Goal: Communication & Community: Connect with others

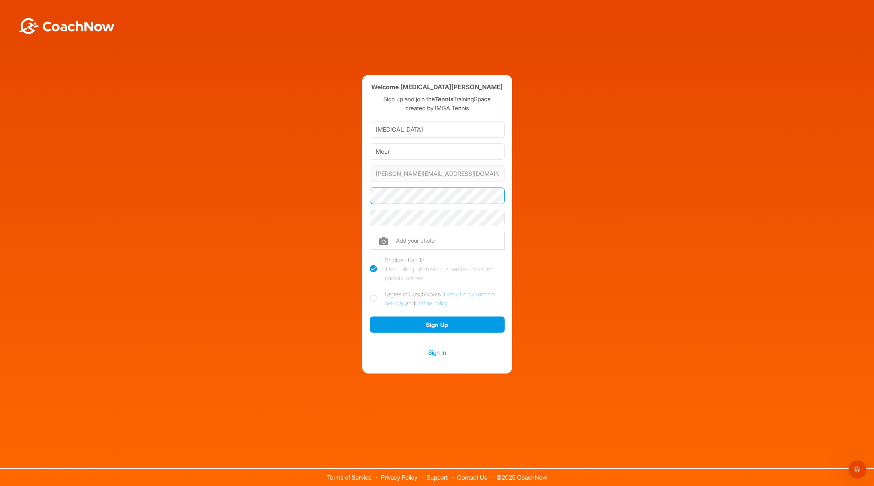
click at [299, 180] on div "Welcome Nikita Mour Sign up and join the Tennis TrainingSpace created by IMGA T…" at bounding box center [437, 224] width 867 height 299
click at [372, 296] on icon at bounding box center [373, 298] width 7 height 7
click at [372, 294] on input "I agree to CoachNow's Privacy Policy , Terms of Service , and Cookie Policy ." at bounding box center [372, 291] width 5 height 5
checkbox input "true"
click at [440, 324] on button "Sign Up" at bounding box center [437, 324] width 135 height 16
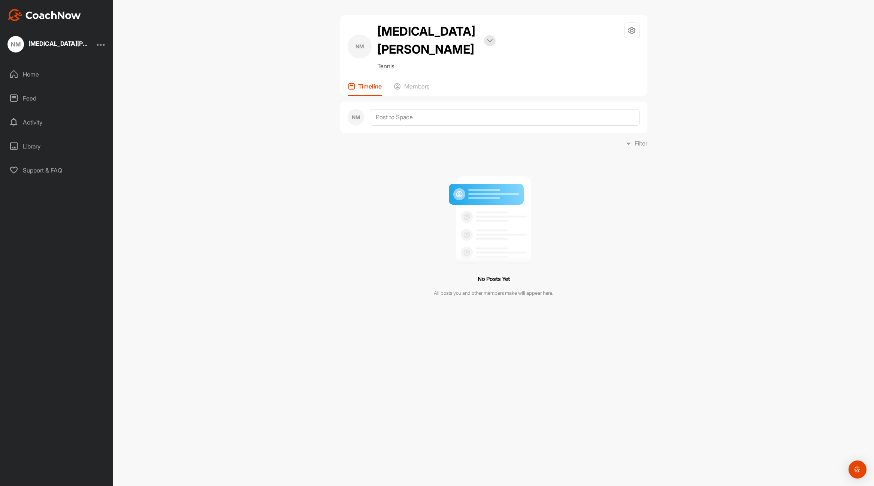
click at [52, 45] on div "[MEDICAL_DATA][PERSON_NAME]" at bounding box center [58, 43] width 60 height 6
click at [103, 46] on div at bounding box center [101, 44] width 9 height 9
click at [70, 63] on div "Account Settings" at bounding box center [77, 65] width 58 height 24
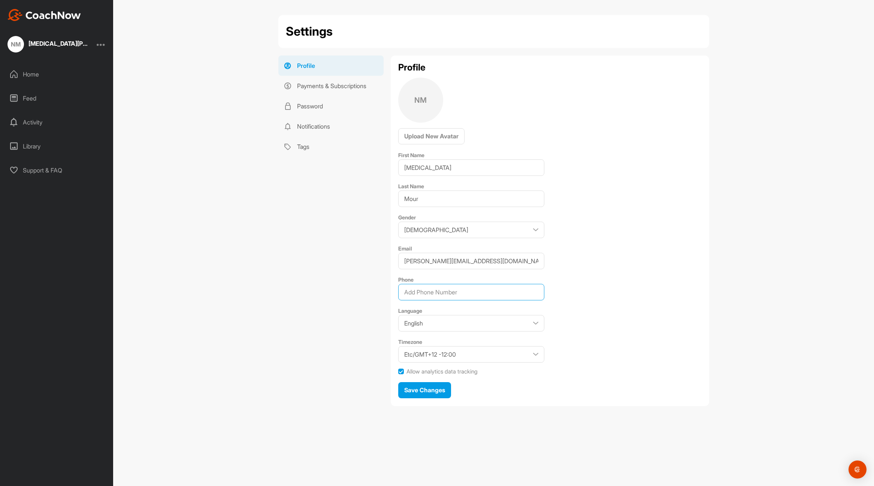
click at [474, 291] on input "Phone" at bounding box center [471, 292] width 146 height 16
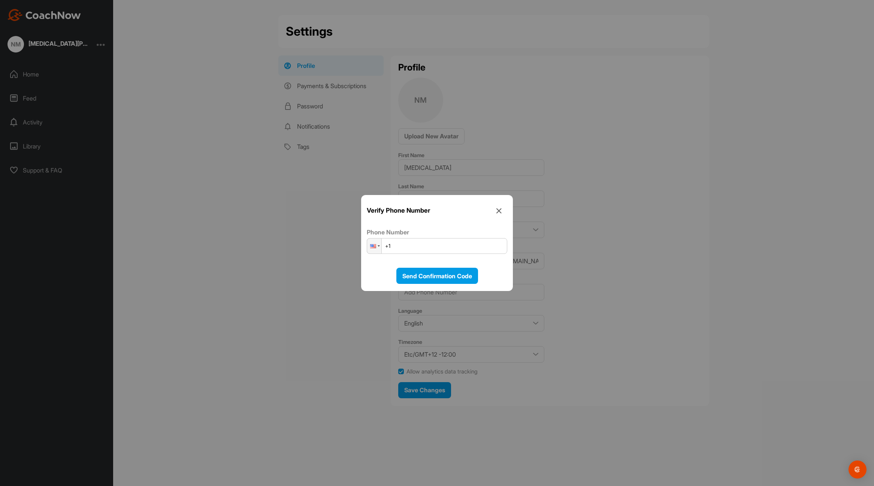
click at [664, 228] on div at bounding box center [437, 243] width 874 height 486
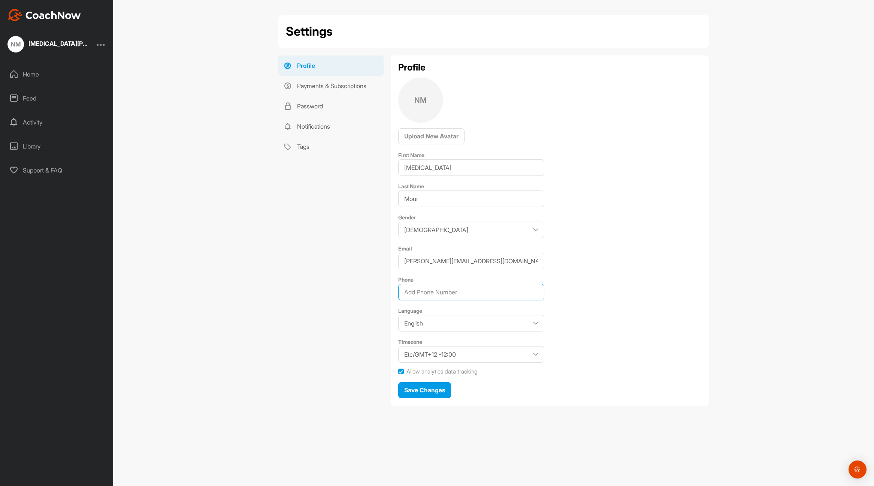
click at [514, 290] on input "Phone" at bounding box center [471, 292] width 146 height 16
click at [470, 293] on input "858" at bounding box center [471, 292] width 146 height 16
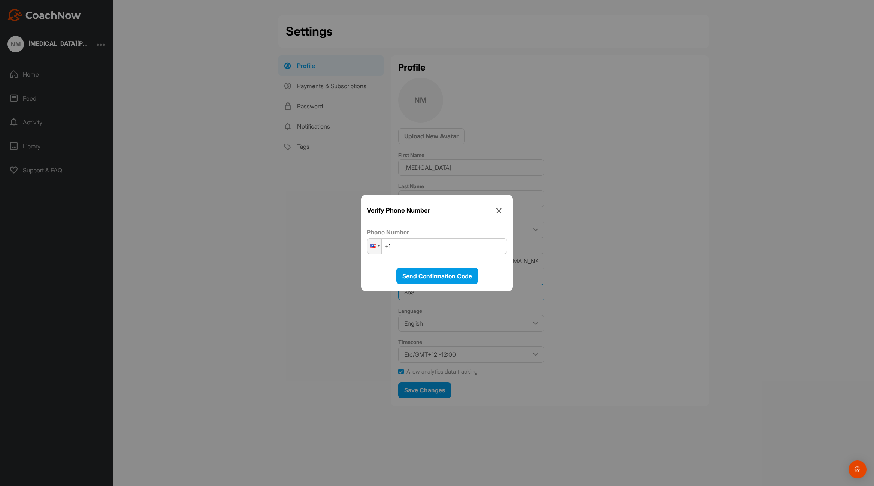
type input "858"
click at [427, 246] on input "+1" at bounding box center [437, 246] width 141 height 16
type input "+1 (858) 336-3221"
click at [424, 272] on span "Send Confirmation Code" at bounding box center [437, 275] width 70 height 7
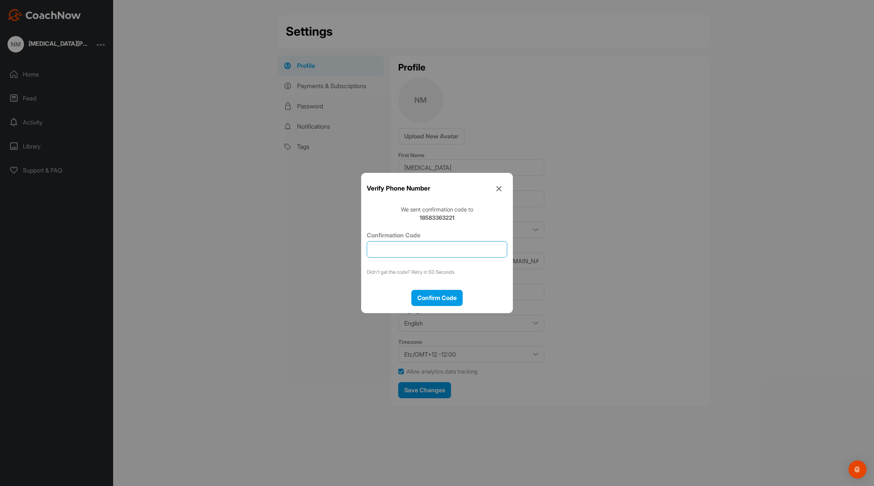
click at [417, 252] on input "Confirmation Code" at bounding box center [437, 249] width 141 height 16
type input "411924"
click at [431, 299] on span "Confirm Code" at bounding box center [436, 297] width 39 height 7
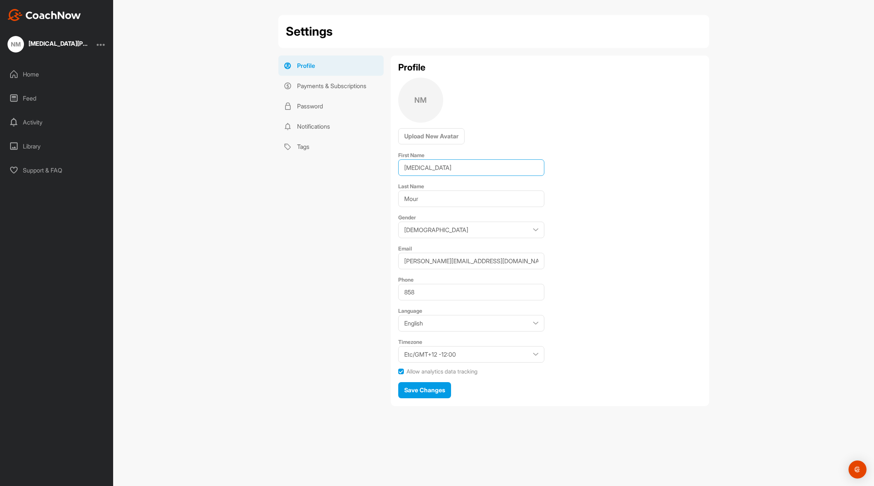
drag, startPoint x: 434, startPoint y: 167, endPoint x: 362, endPoint y: 163, distance: 72.1
click at [362, 163] on div "Profile Payments & Subscriptions Password Notifications Tags Profile NM Upload …" at bounding box center [493, 233] width 431 height 356
drag, startPoint x: 407, startPoint y: 195, endPoint x: 377, endPoint y: 190, distance: 30.8
click at [377, 190] on div "Profile Payments & Subscriptions Password Notifications Tags Profile NM Upload …" at bounding box center [493, 233] width 431 height 356
click at [344, 250] on div "Profile Payments & Subscriptions Password Notifications Tags" at bounding box center [330, 233] width 105 height 356
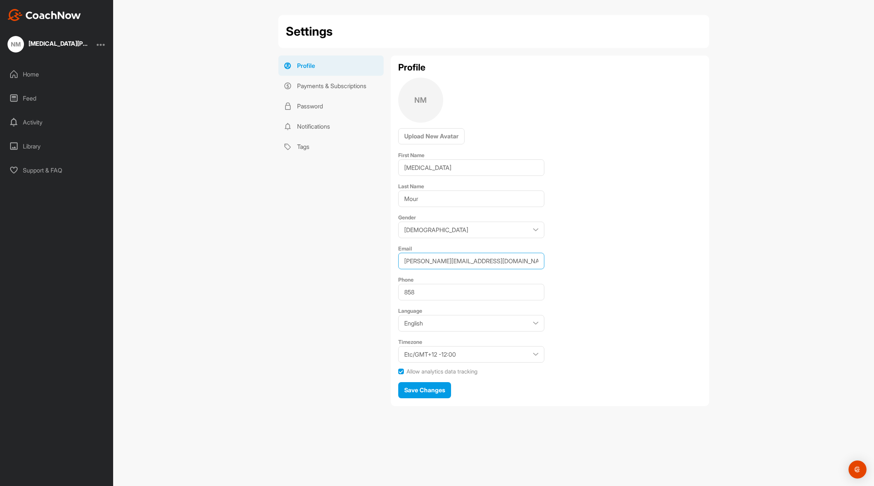
drag, startPoint x: 498, startPoint y: 260, endPoint x: 339, endPoint y: 247, distance: 159.0
click at [339, 247] on div "Profile Payments & Subscriptions Password Notifications Tags Profile NM Upload …" at bounding box center [493, 233] width 431 height 356
click at [455, 290] on input "858" at bounding box center [471, 292] width 146 height 16
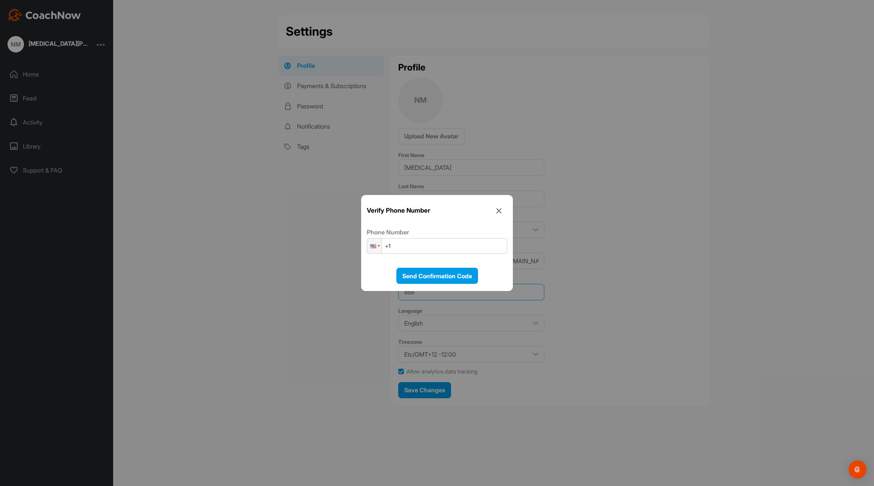
type input "8583363221"
click at [439, 248] on input "+1" at bounding box center [437, 246] width 141 height 16
type input "+1 (858) 336-3221"
click at [437, 275] on span "Send Confirmation Code" at bounding box center [437, 275] width 70 height 7
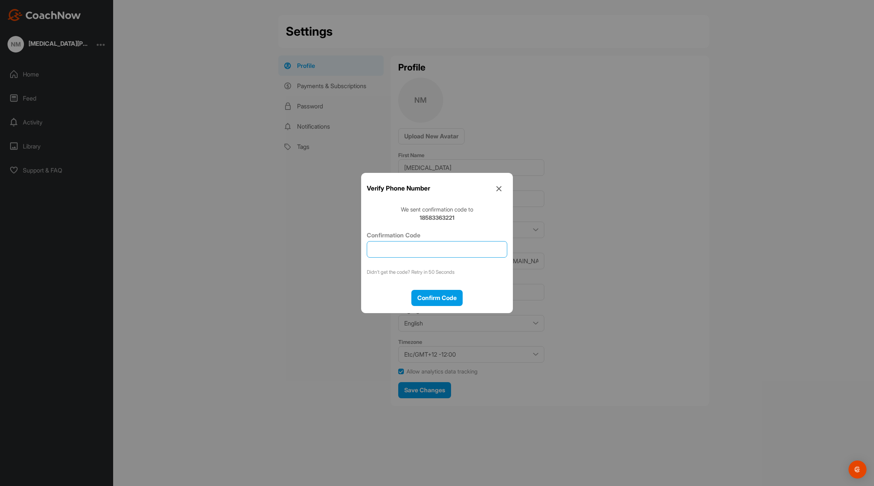
click at [443, 253] on input "Confirmation Code" at bounding box center [437, 249] width 141 height 16
type input "786260"
click at [446, 299] on span "Confirm Code" at bounding box center [436, 297] width 39 height 7
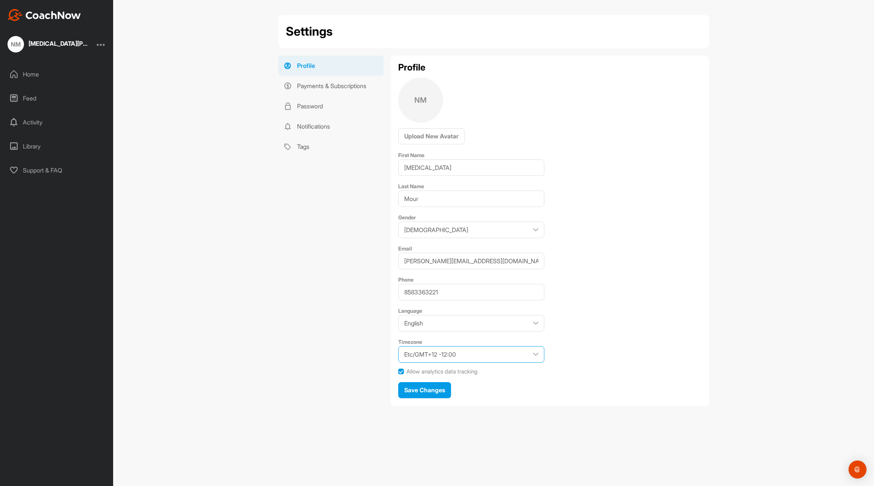
click at [481, 356] on select "Etc/GMT+12 -12:00 Etc/GMT+11 -11:00 Pacific/Midway -11:00 Pacific/Niue -11:00 P…" at bounding box center [471, 354] width 146 height 16
select select "America/Los_Angeles -07:00"
click at [431, 389] on span "Save Changes" at bounding box center [424, 389] width 41 height 7
click at [442, 396] on span "Save Changes" at bounding box center [424, 398] width 41 height 7
click at [51, 45] on div "Nikita Mour" at bounding box center [58, 43] width 60 height 6
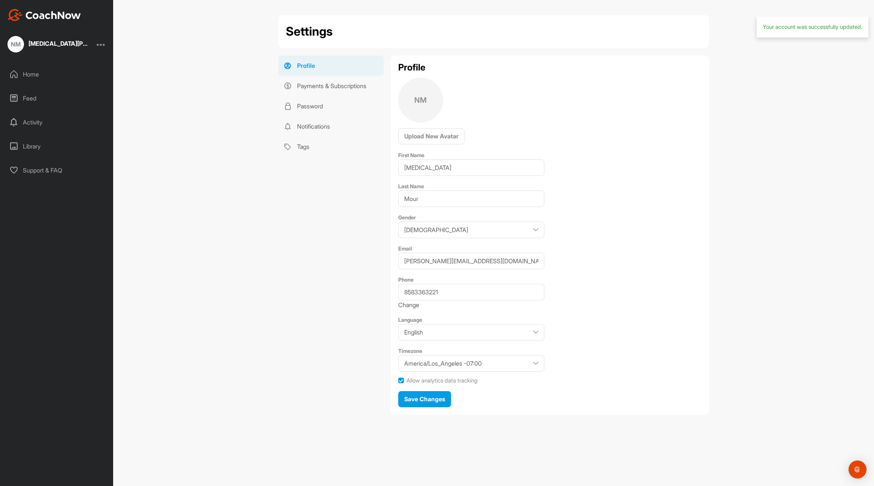
click at [30, 75] on div "Home" at bounding box center [57, 74] width 106 height 19
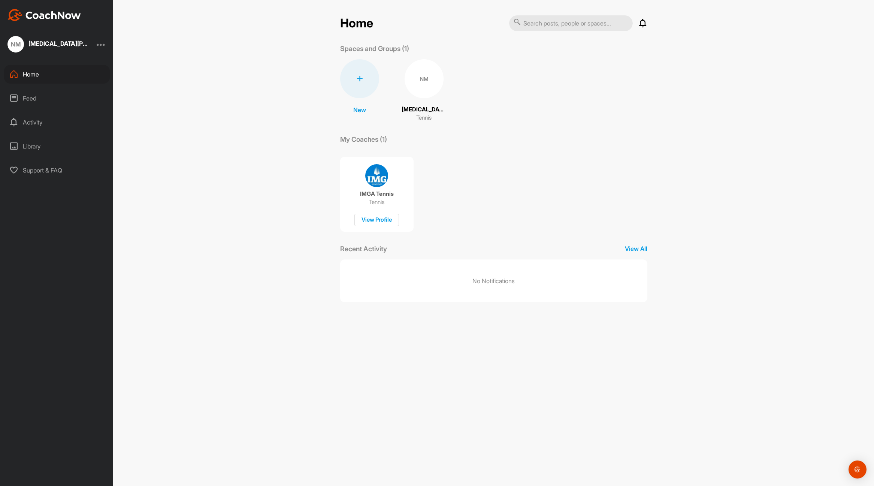
click at [429, 77] on div "NM" at bounding box center [424, 78] width 39 height 39
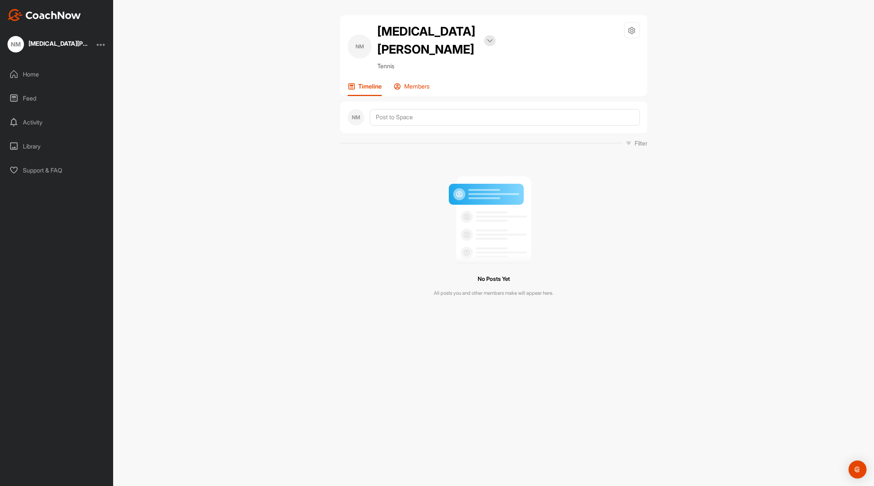
click at [414, 82] on p "Members" at bounding box center [416, 85] width 25 height 7
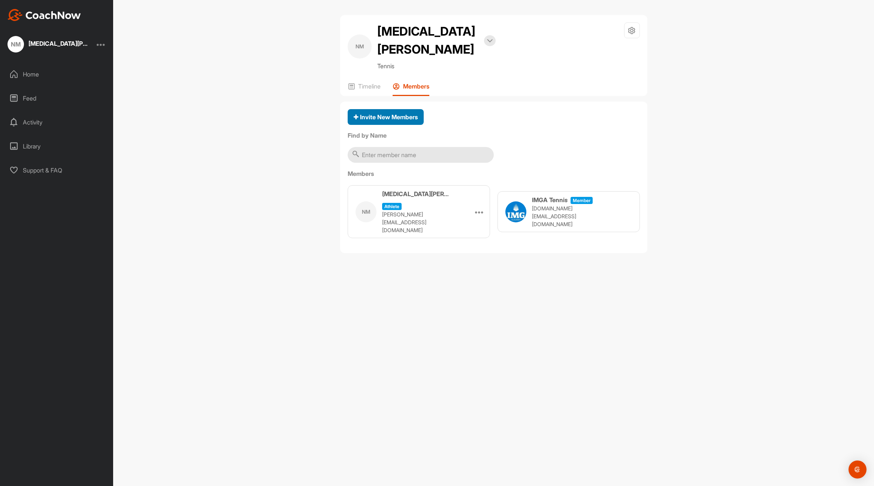
click at [393, 113] on span "Invite New Members" at bounding box center [386, 116] width 64 height 7
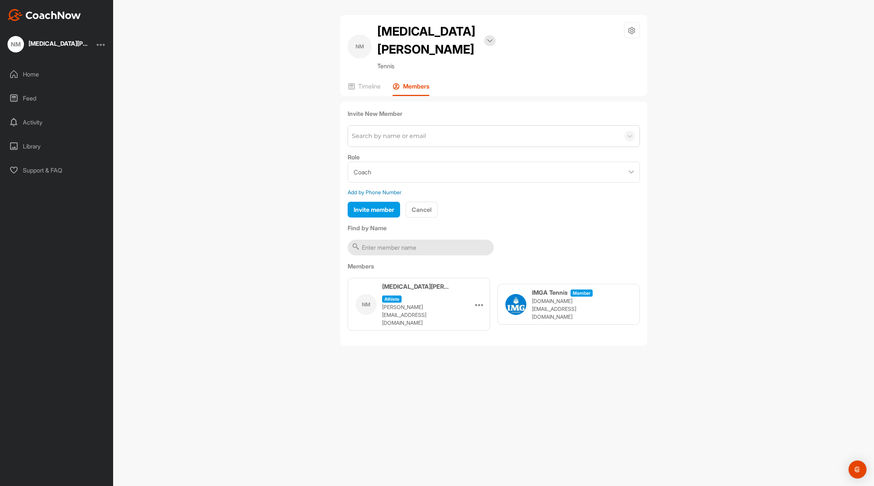
click at [452, 126] on div "Search by name or email" at bounding box center [484, 136] width 272 height 21
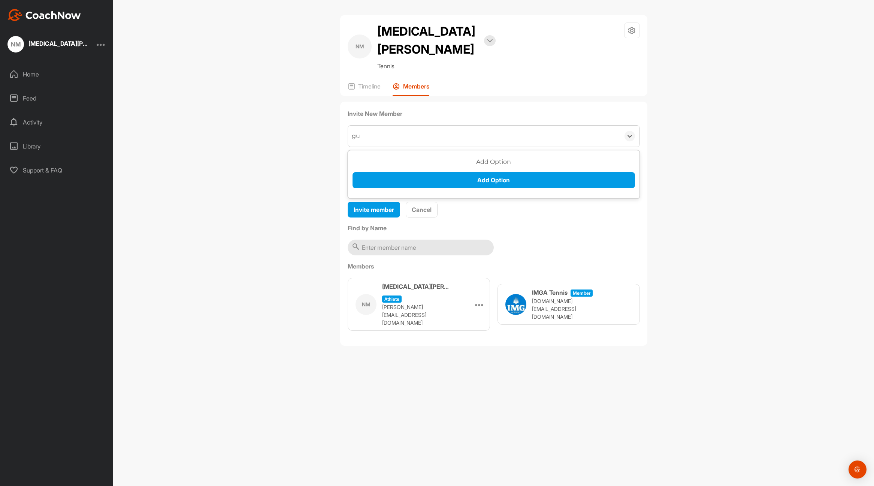
type input "g"
type input "G"
type input "gutyera@gmail.com"
click at [478, 126] on div "gutyera@gmail.com" at bounding box center [484, 136] width 272 height 21
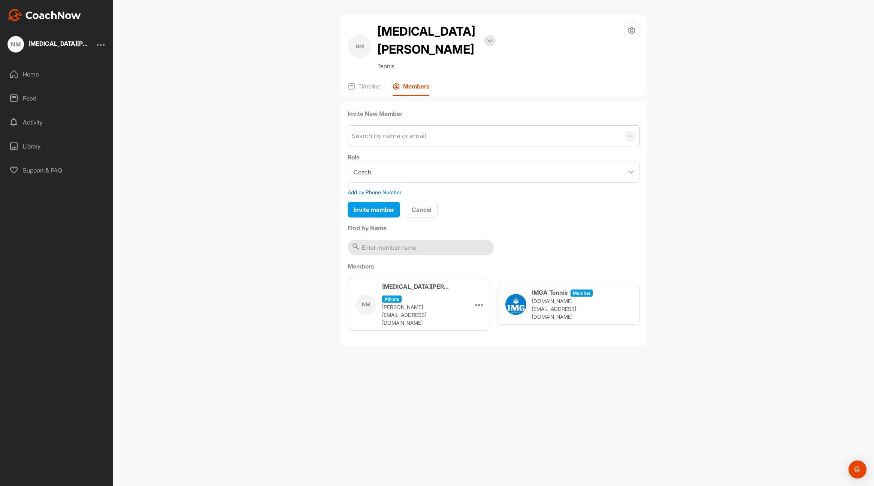
click at [248, 125] on div "NM Nikita Mour Bookings Tennis Space Settings Your Notifications Leave Space Ti…" at bounding box center [493, 243] width 761 height 486
click at [378, 206] on span "Invite member" at bounding box center [374, 209] width 40 height 7
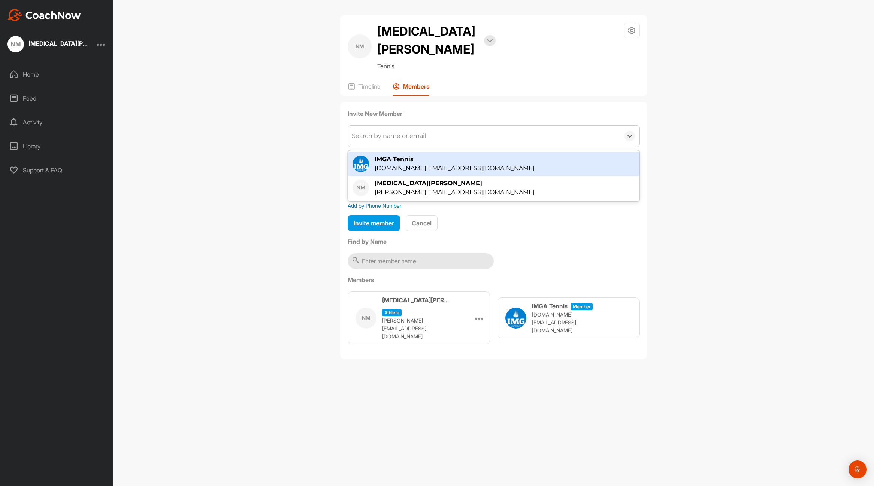
click at [411, 132] on div "Search by name or email" at bounding box center [389, 136] width 74 height 9
click at [275, 115] on div "NM Nikita Mour Bookings Tennis Space Settings Your Notifications Leave Space Ti…" at bounding box center [493, 243] width 761 height 486
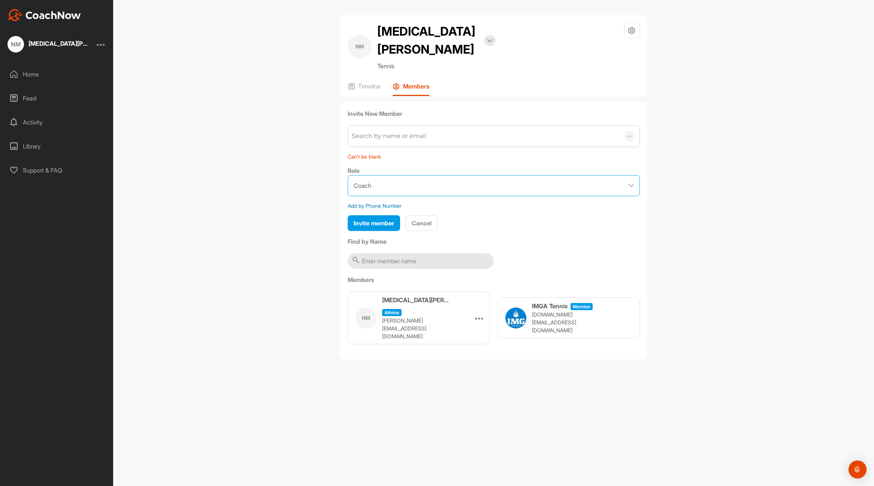
click at [444, 175] on select "Coach Member" at bounding box center [494, 185] width 292 height 21
select select "contributor"
click at [438, 126] on div "Search by name or email" at bounding box center [484, 136] width 272 height 21
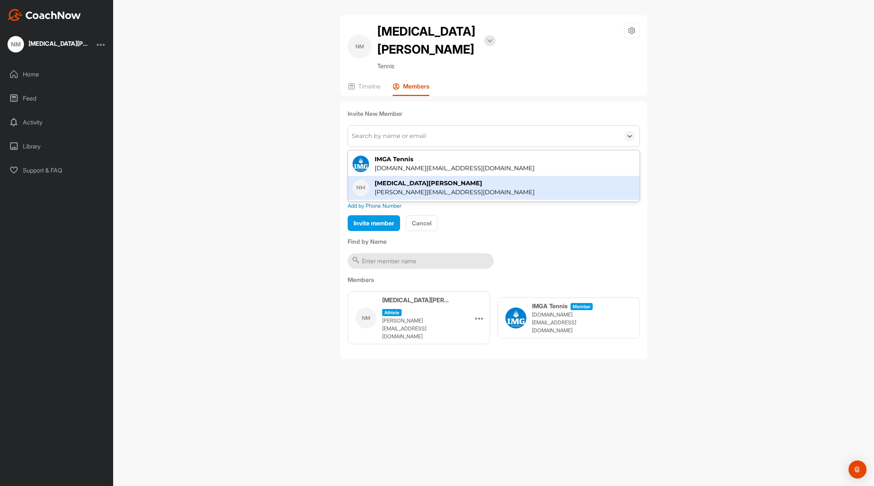
click at [436, 188] on div "[PERSON_NAME][EMAIL_ADDRESS][DOMAIN_NAME]" at bounding box center [455, 192] width 160 height 9
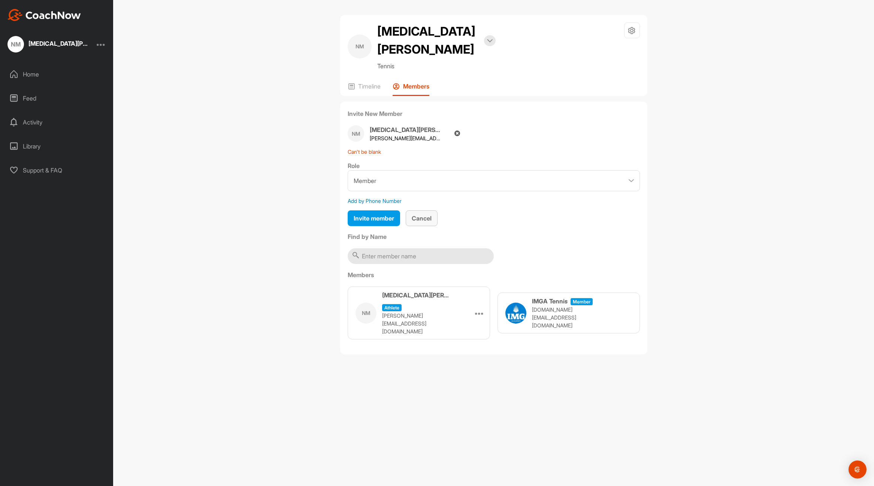
click at [431, 214] on span "Cancel" at bounding box center [422, 217] width 20 height 7
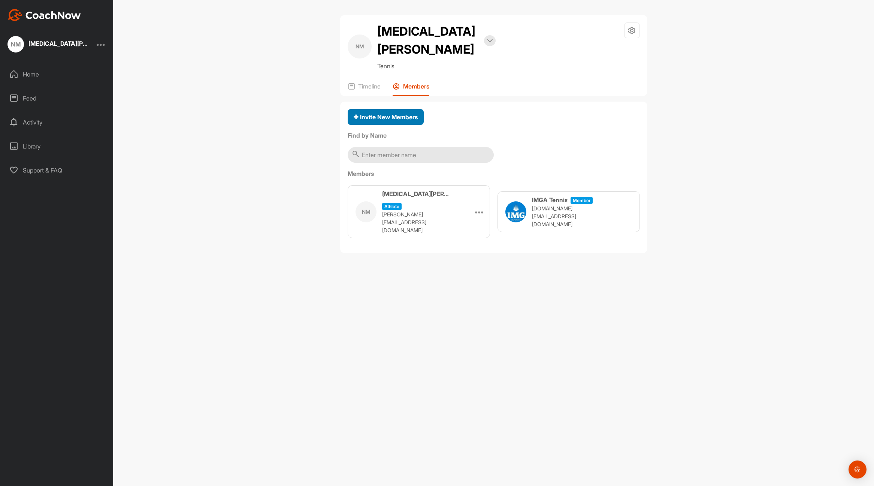
click at [372, 113] on span "Invite New Members" at bounding box center [386, 116] width 64 height 7
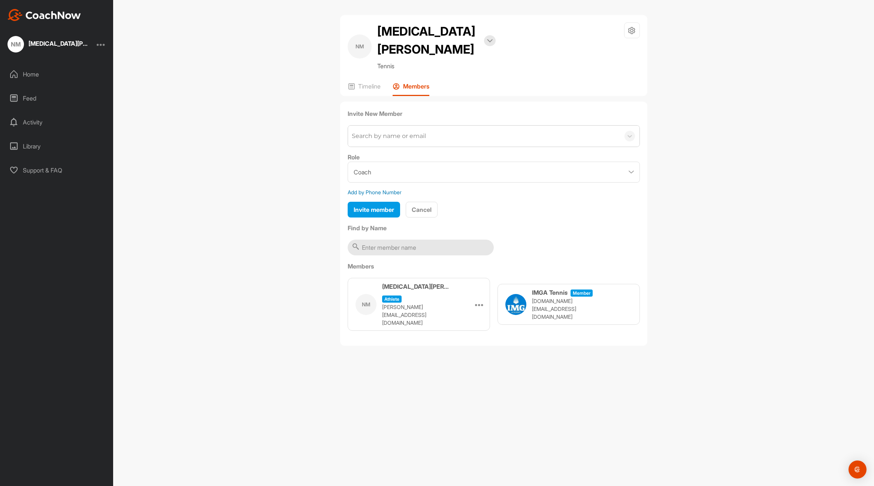
click at [449, 126] on div "Search by name or email" at bounding box center [484, 136] width 272 height 21
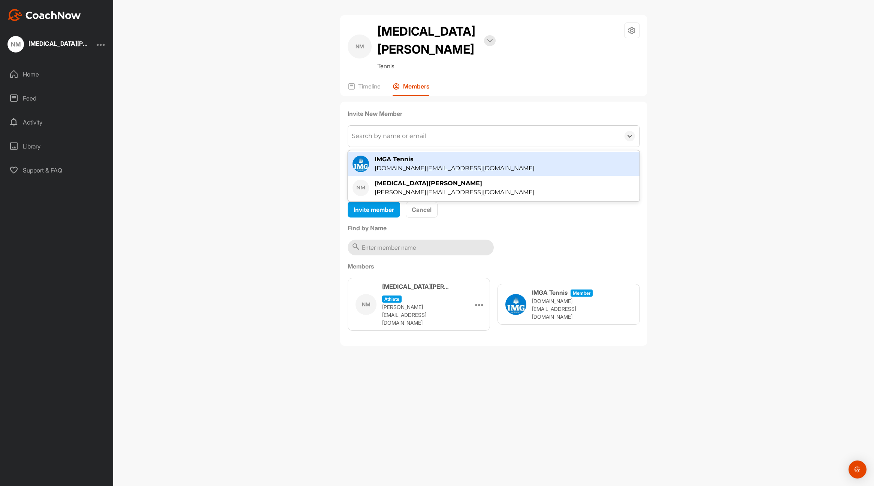
click at [475, 126] on div "Search by name or email" at bounding box center [484, 136] width 272 height 21
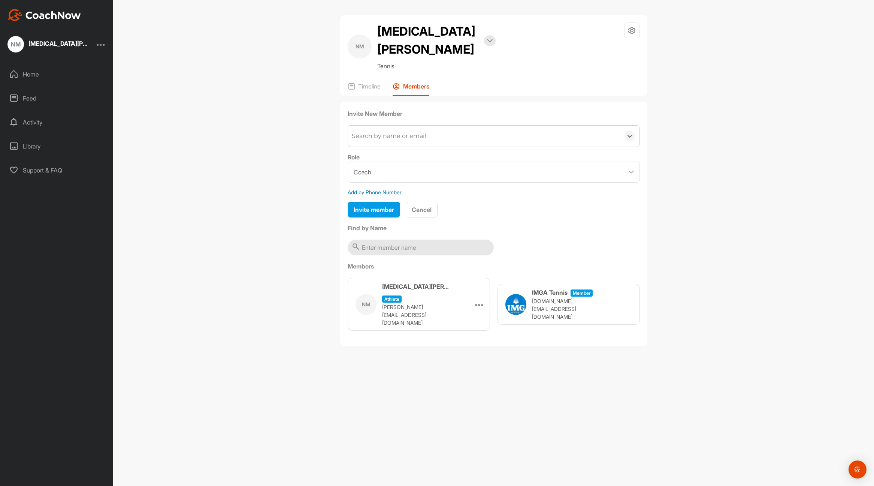
click at [475, 126] on div "Search by name or email" at bounding box center [484, 136] width 272 height 21
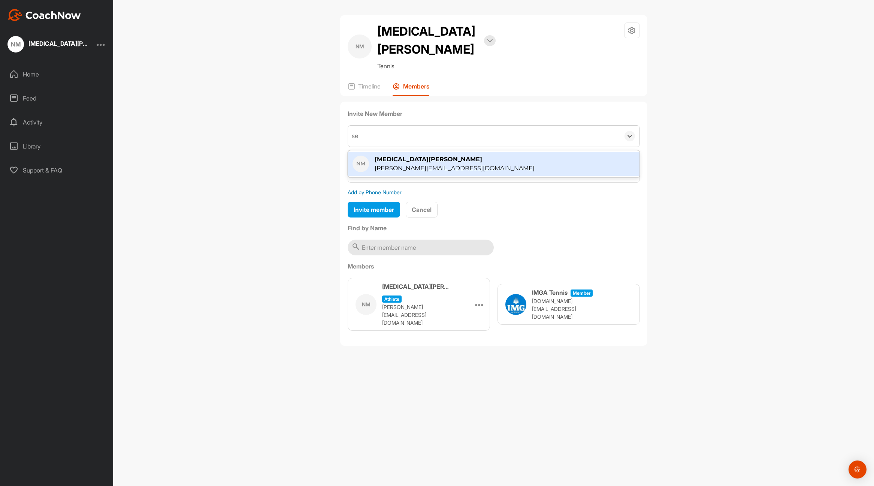
type input "s"
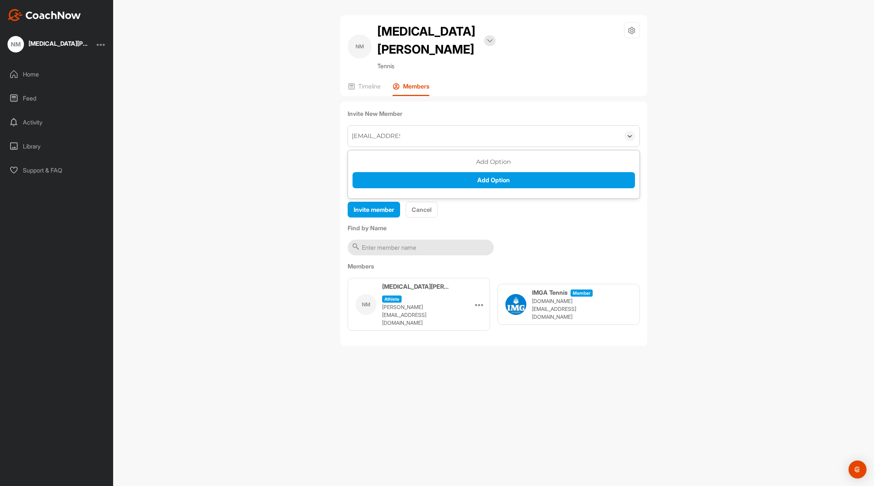
type input "gutyera@gmail.com"
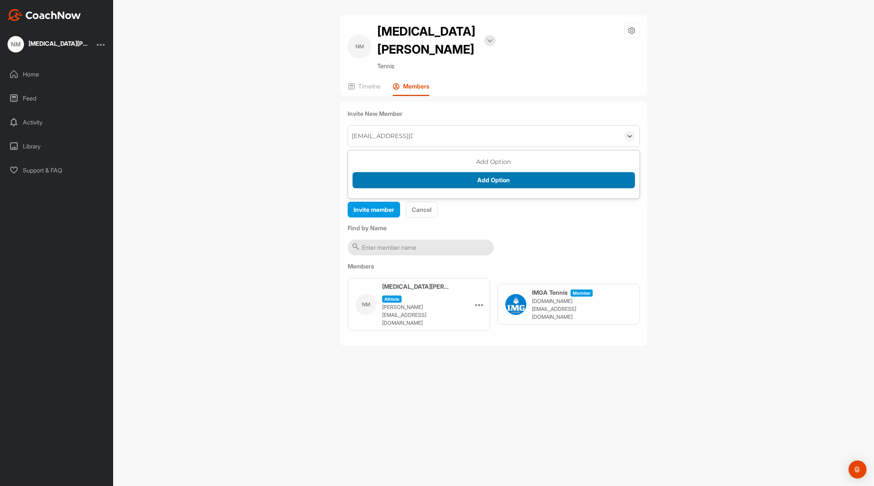
click at [499, 172] on button "Add Option" at bounding box center [494, 180] width 283 height 16
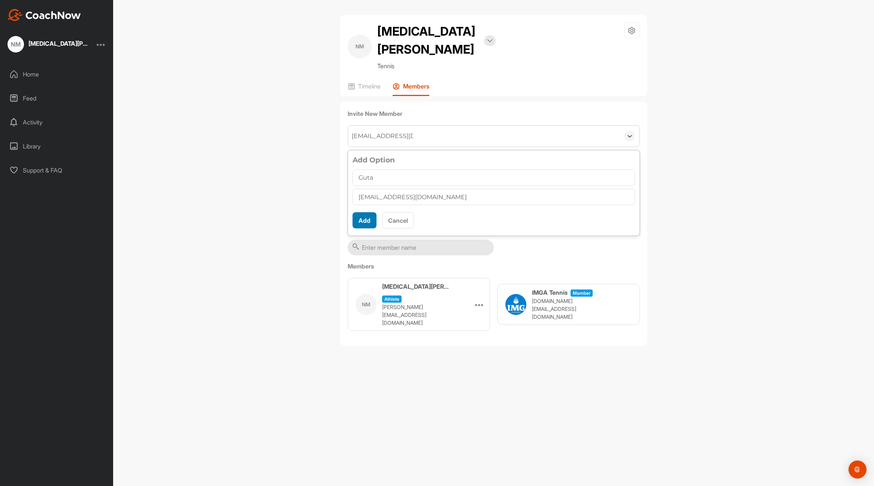
type input "Guta"
click at [361, 212] on button "Add" at bounding box center [365, 220] width 24 height 16
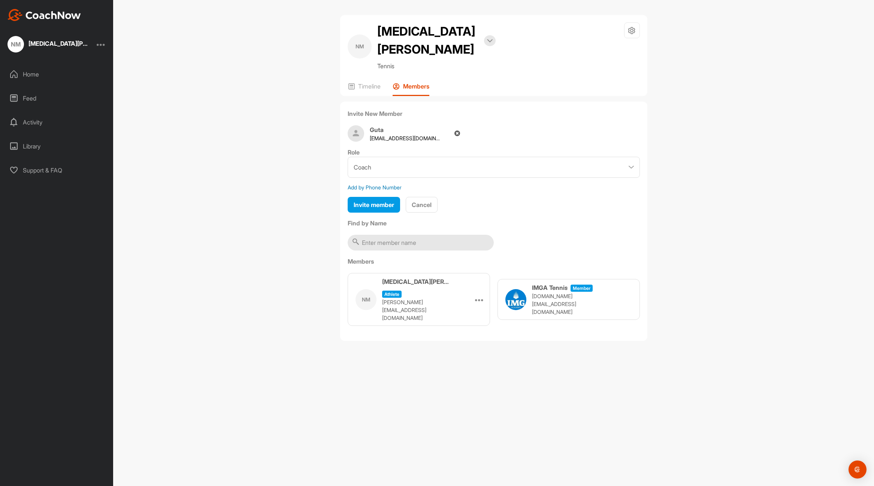
click at [395, 125] on h4 "Guta" at bounding box center [405, 129] width 71 height 9
click at [419, 134] on p "gutyera@gmail.com" at bounding box center [405, 138] width 71 height 8
click at [420, 157] on select "Coach Member" at bounding box center [494, 167] width 292 height 21
select select "contributor"
click at [423, 157] on select "Coach Member" at bounding box center [494, 167] width 292 height 21
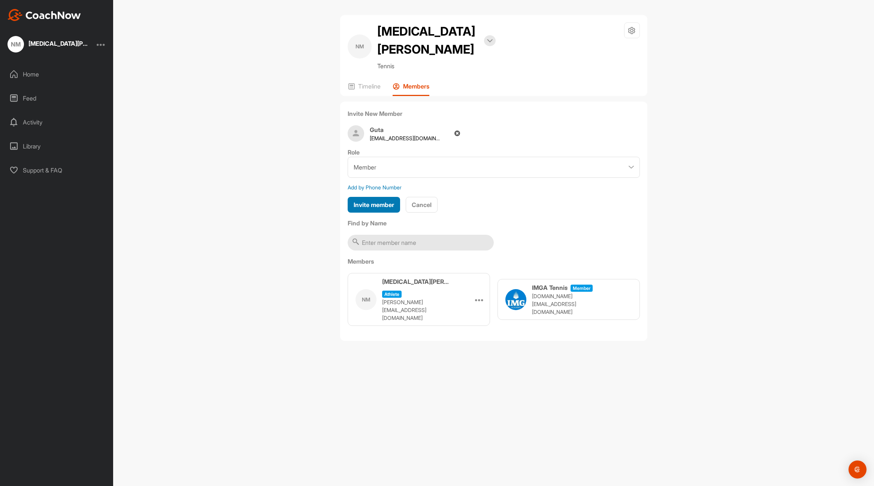
click at [393, 201] on span "Invite member" at bounding box center [374, 204] width 40 height 7
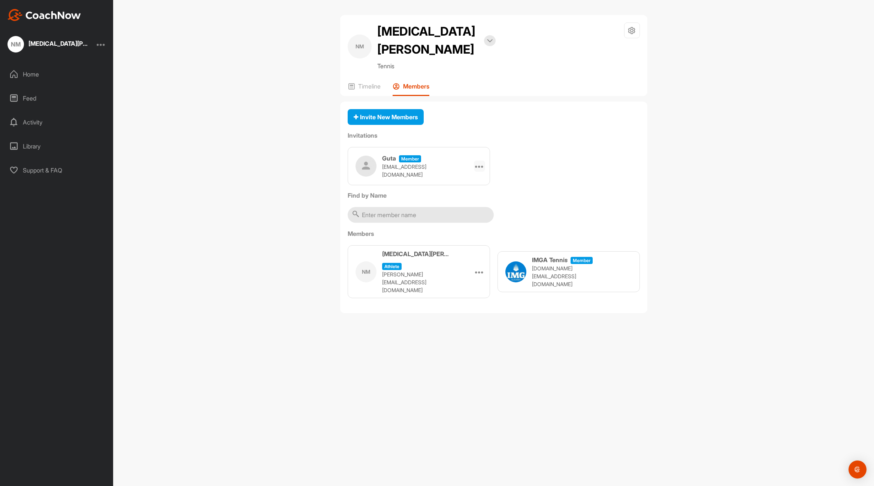
click at [480, 162] on icon at bounding box center [479, 166] width 9 height 9
click at [464, 175] on li "Edit" at bounding box center [465, 187] width 40 height 24
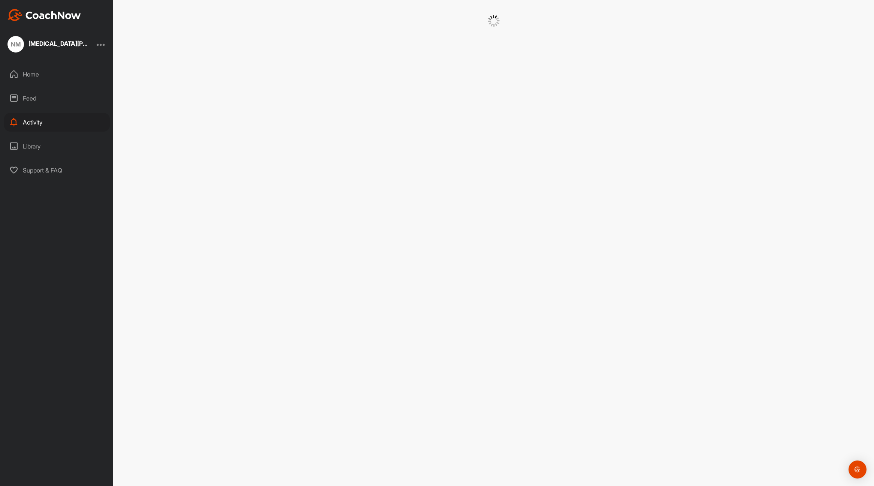
select select "contributor"
click at [418, 96] on input "Guta" at bounding box center [494, 92] width 292 height 16
type input "Guta (Mom)"
click at [383, 148] on span "Save changes" at bounding box center [374, 146] width 40 height 7
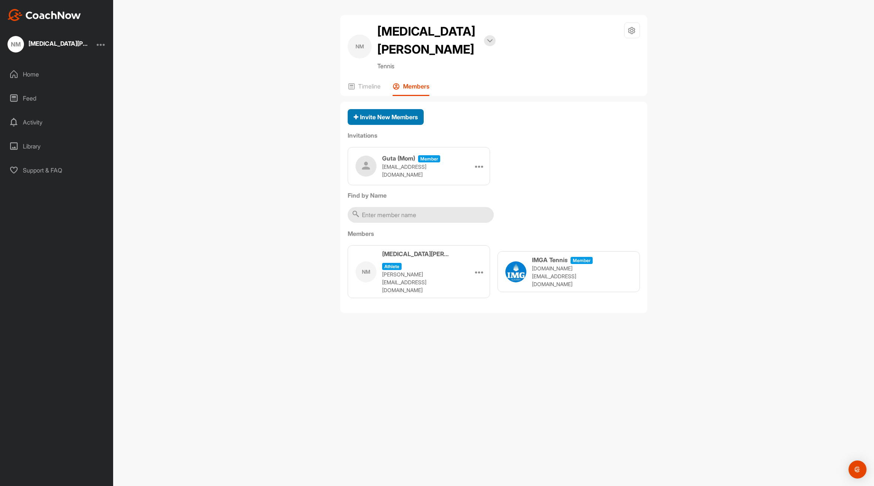
click at [395, 113] on span "Invite New Members" at bounding box center [386, 116] width 64 height 7
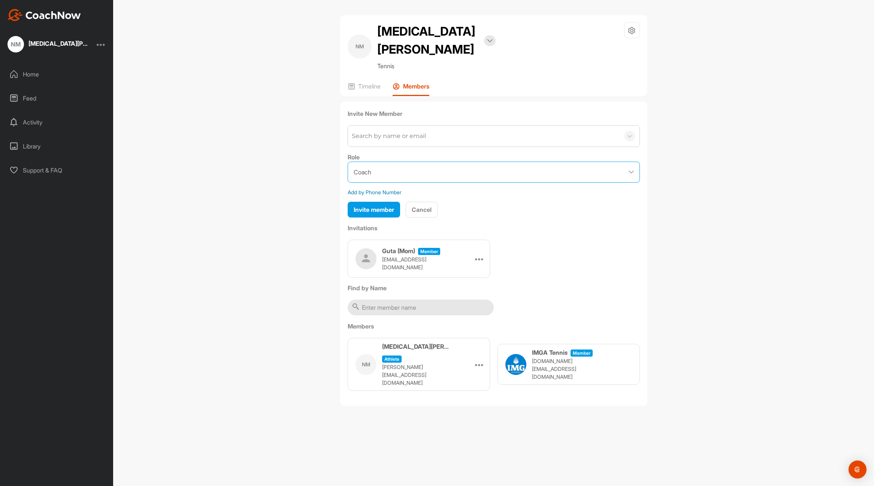
click at [471, 162] on select "Coach Member" at bounding box center [494, 172] width 292 height 21
select select "contributor"
click at [471, 126] on div "Search by name or email" at bounding box center [484, 136] width 272 height 21
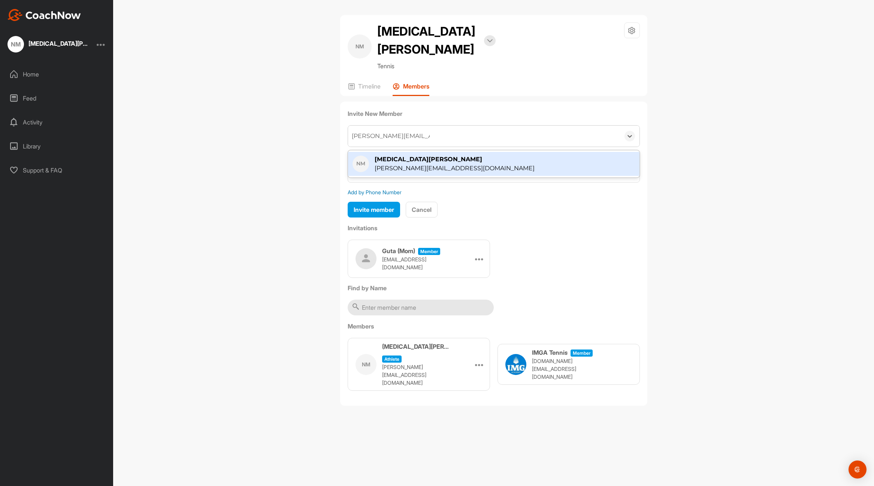
type input "[PERSON_NAME][EMAIL_ADDRESS][DOMAIN_NAME]"
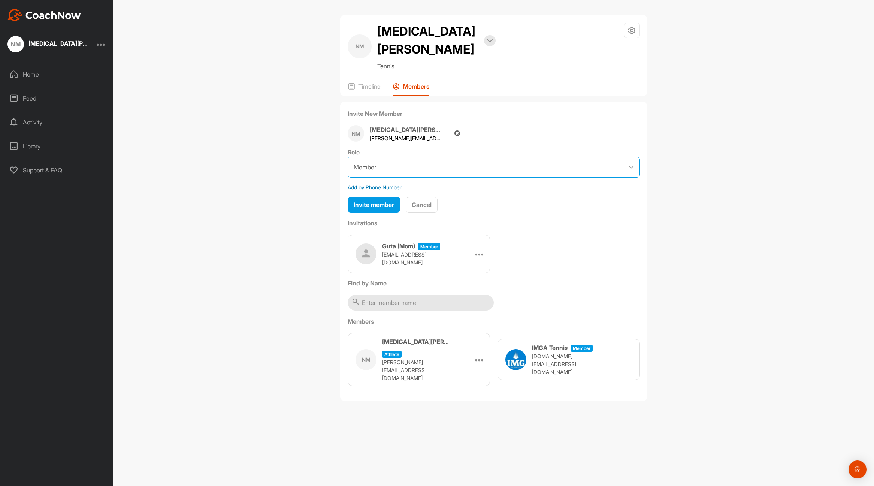
click at [414, 157] on select "Coach Member" at bounding box center [494, 167] width 292 height 21
click at [386, 201] on span "Invite member" at bounding box center [374, 204] width 40 height 7
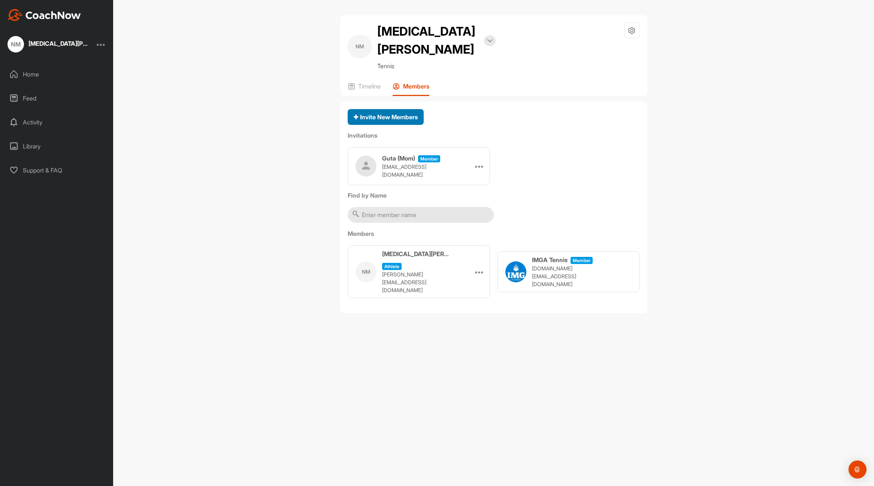
click at [392, 113] on span "Invite New Members" at bounding box center [386, 116] width 64 height 7
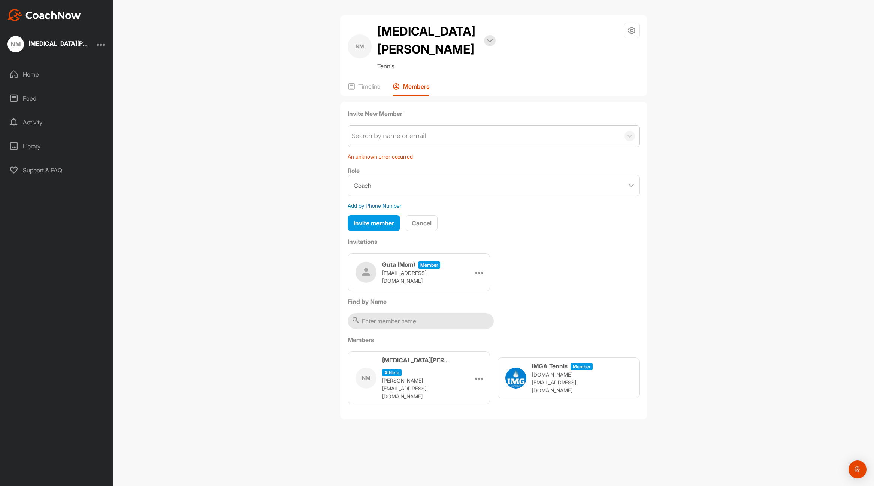
click at [418, 132] on div "Search by name or email" at bounding box center [389, 136] width 74 height 9
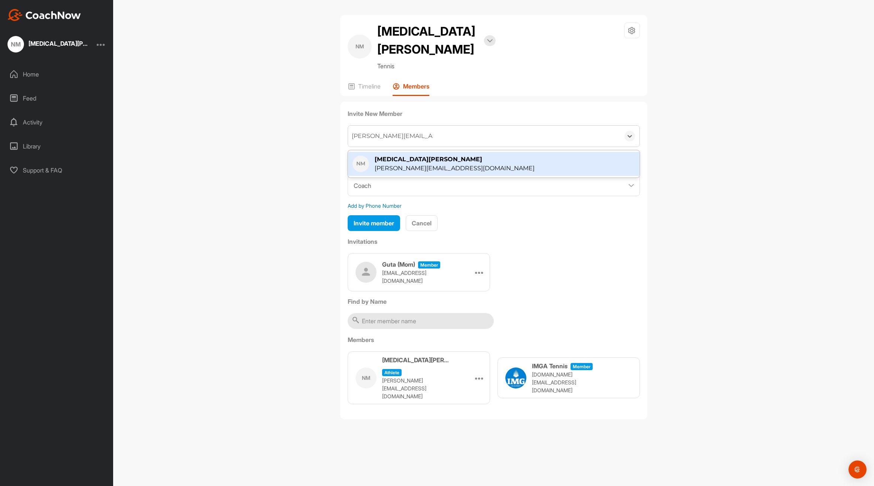
type input "[PERSON_NAME][EMAIL_ADDRESS][DOMAIN_NAME]"
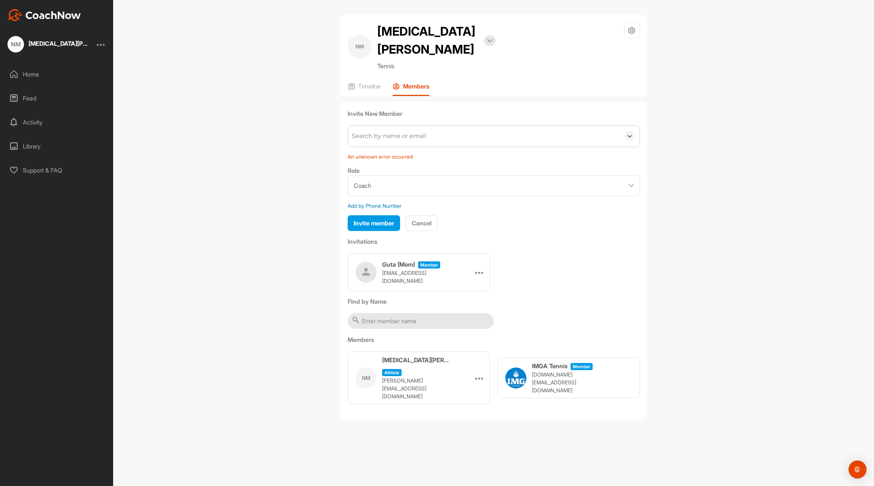
click at [565, 126] on div "Search by name or email" at bounding box center [484, 136] width 272 height 21
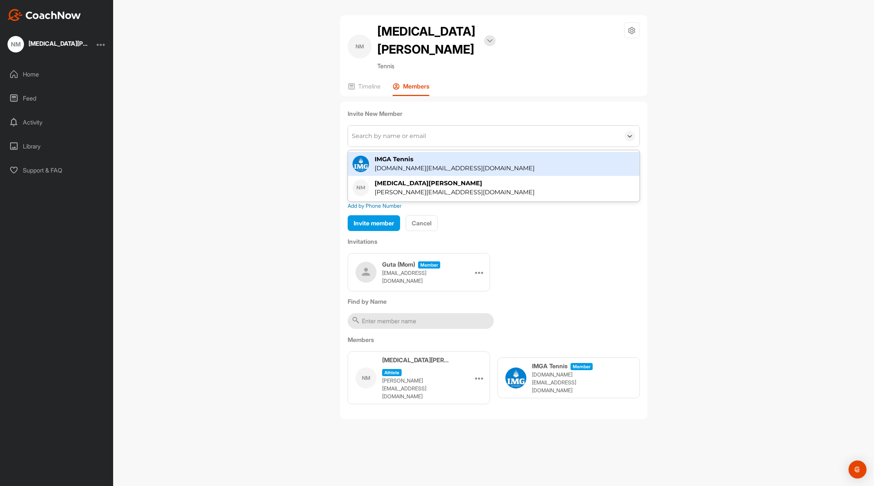
click at [534, 126] on div "Search by name or email" at bounding box center [484, 136] width 272 height 21
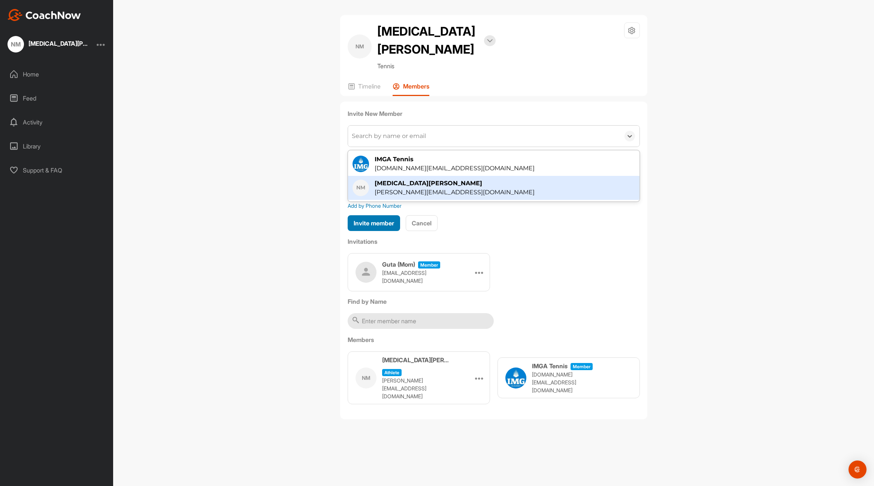
click at [390, 219] on span "Invite member" at bounding box center [374, 222] width 40 height 7
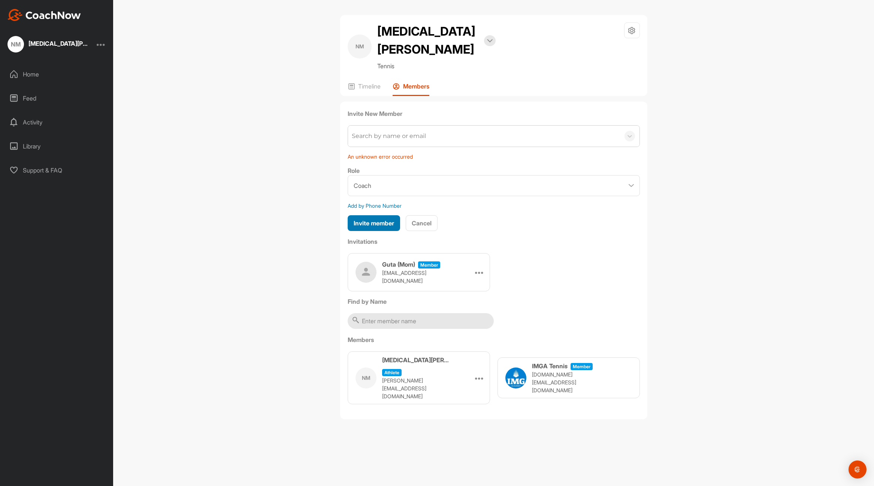
click at [390, 219] on span "Invite member" at bounding box center [374, 222] width 40 height 7
click at [374, 219] on span "Invite member" at bounding box center [374, 222] width 40 height 7
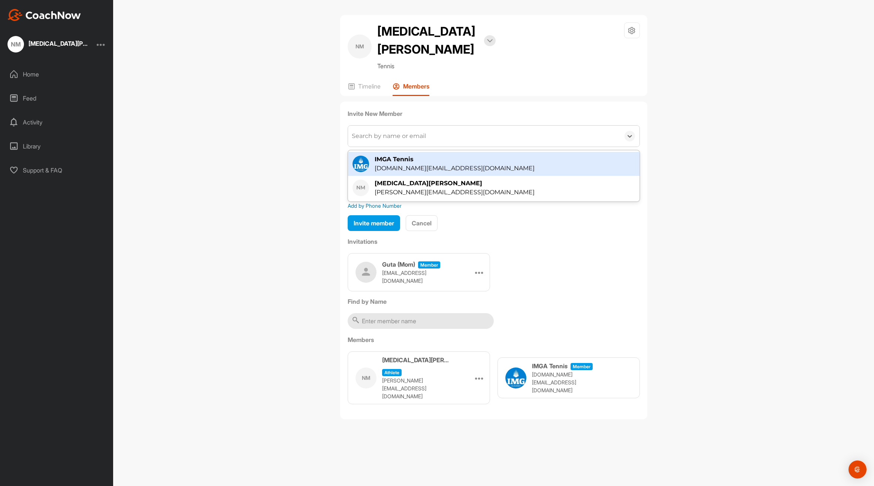
click at [387, 132] on div "Search by name or email" at bounding box center [389, 136] width 74 height 9
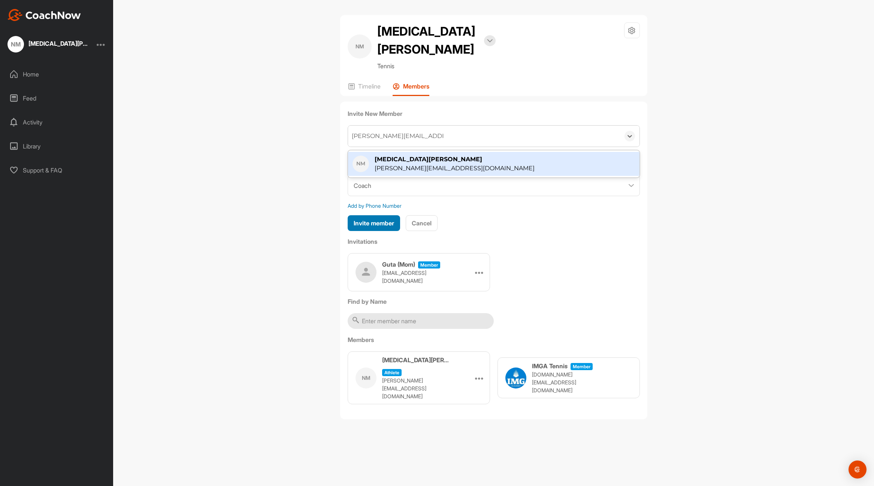
type input "[PERSON_NAME][EMAIL_ADDRESS][DOMAIN_NAME]"
click at [375, 219] on span "Invite member" at bounding box center [374, 222] width 40 height 7
click at [281, 160] on div "NM Nikita Mour Bookings Tennis Space Settings Your Notifications Leave Space Ti…" at bounding box center [493, 243] width 761 height 486
click at [465, 126] on div "[PERSON_NAME][EMAIL_ADDRESS][DOMAIN_NAME]" at bounding box center [484, 136] width 272 height 21
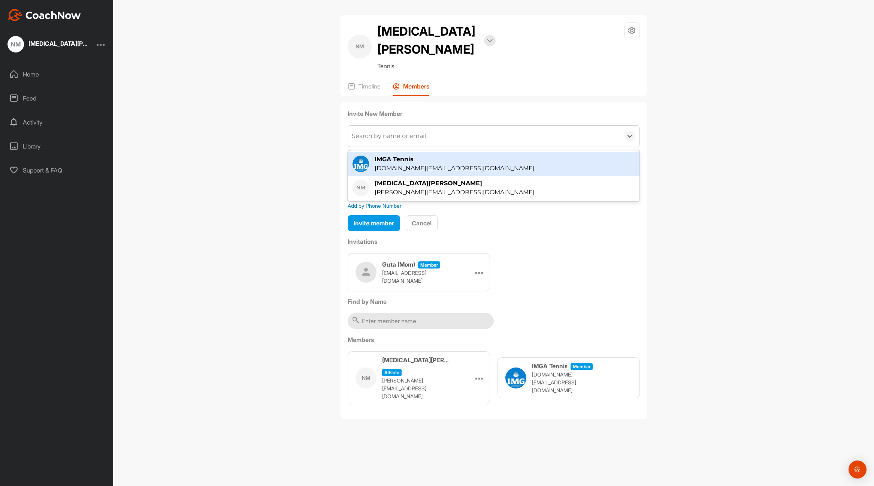
click at [473, 126] on div "Search by name or email" at bounding box center [484, 136] width 272 height 21
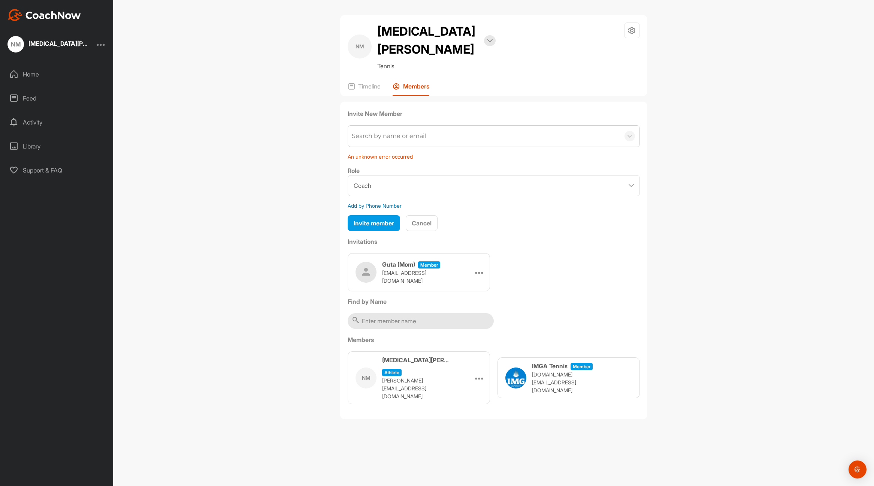
click at [275, 142] on div "NM Nikita Mour Bookings Tennis Space Settings Your Notifications Leave Space Ti…" at bounding box center [493, 243] width 761 height 486
click at [377, 219] on span "Invite member" at bounding box center [374, 222] width 40 height 7
click at [426, 219] on span "Cancel" at bounding box center [422, 222] width 20 height 7
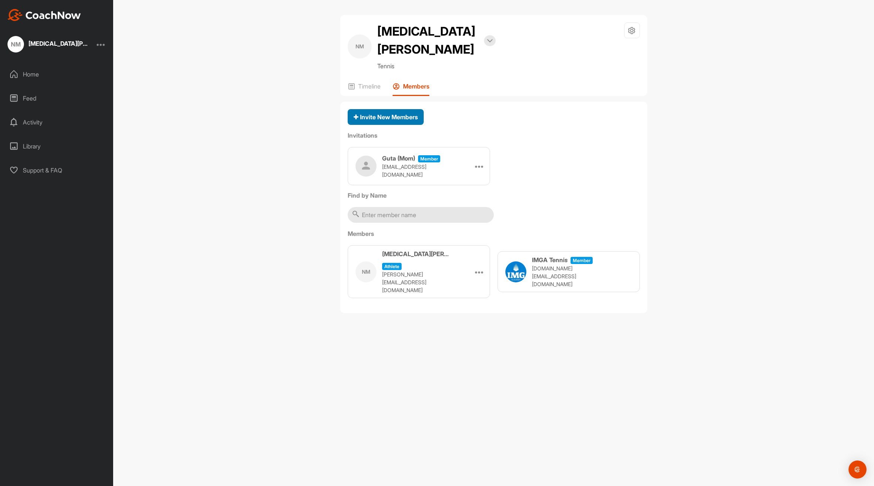
click at [389, 113] on span "Invite New Members" at bounding box center [386, 116] width 64 height 7
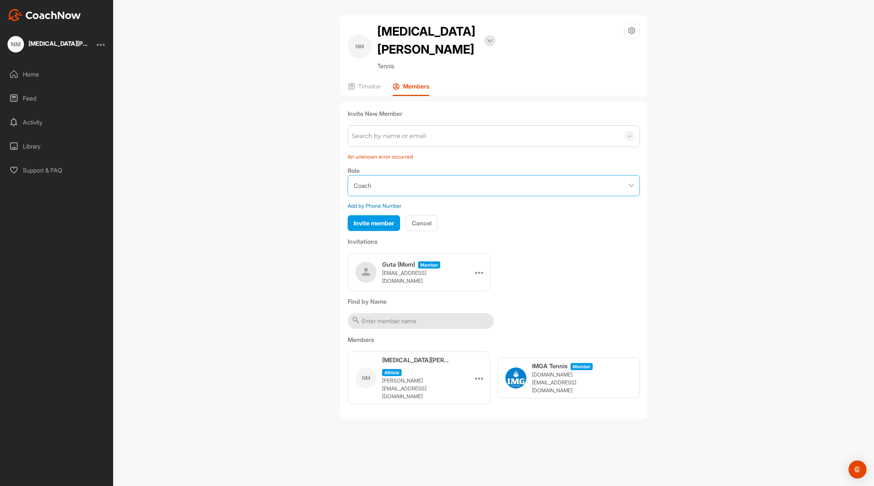
click at [413, 175] on select "Coach Member" at bounding box center [494, 185] width 292 height 21
select select "contributor"
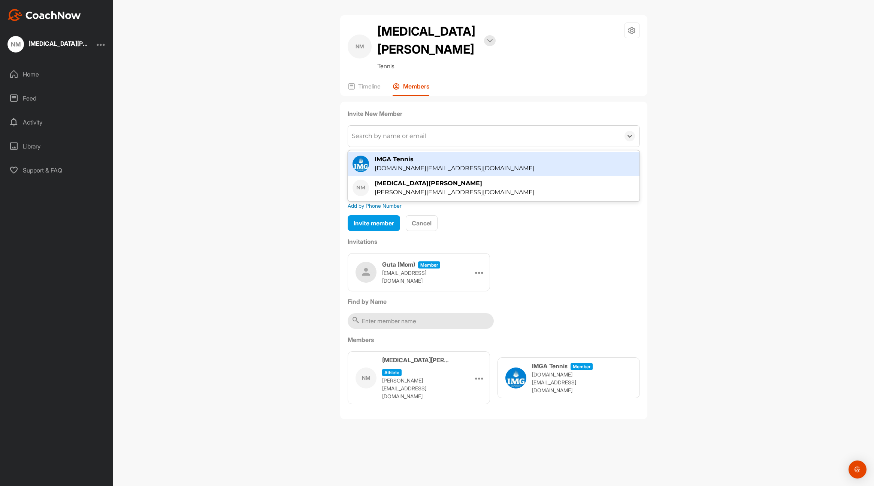
click at [436, 126] on div "Search by name or email" at bounding box center [484, 136] width 272 height 21
type input "sergei"
click at [295, 150] on div "NM Nikita Mour Bookings Tennis Space Settings Your Notifications Leave Space Ti…" at bounding box center [493, 243] width 761 height 486
click at [453, 126] on div "Search by name or email" at bounding box center [484, 136] width 272 height 21
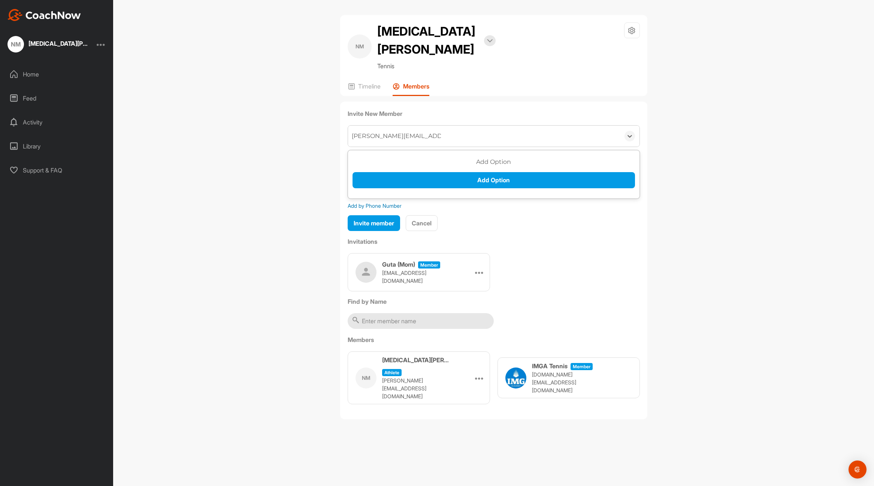
type input "sergei.mouravyov@walmart.com"
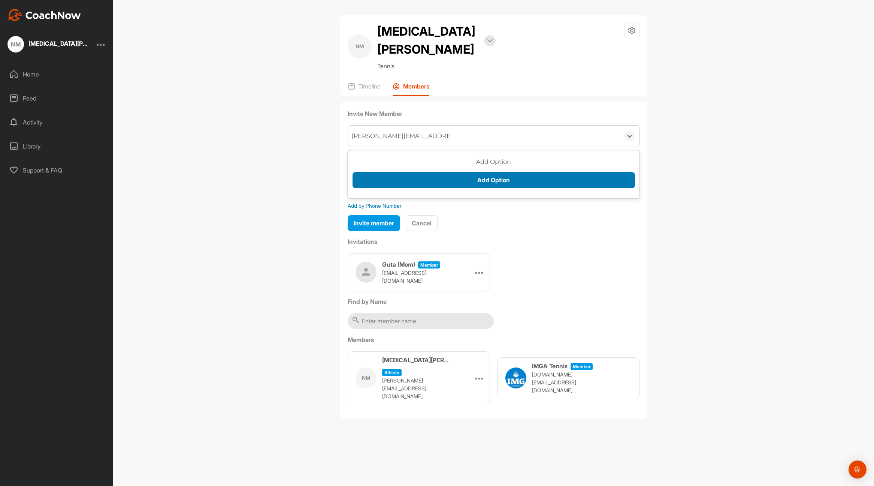
click at [492, 172] on button "Add Option" at bounding box center [494, 180] width 283 height 16
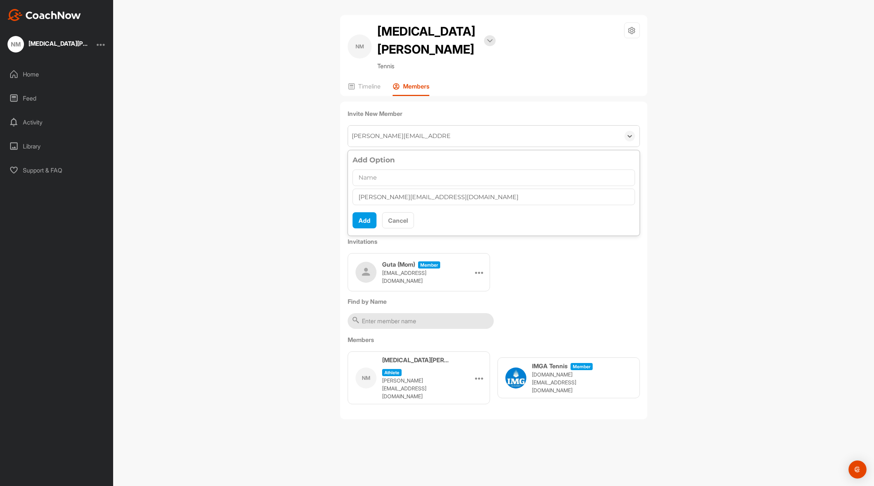
click at [408, 169] on input "text" at bounding box center [494, 177] width 283 height 16
type input "S"
type input "[PERSON_NAME]"
click at [364, 212] on button "Add" at bounding box center [365, 220] width 24 height 16
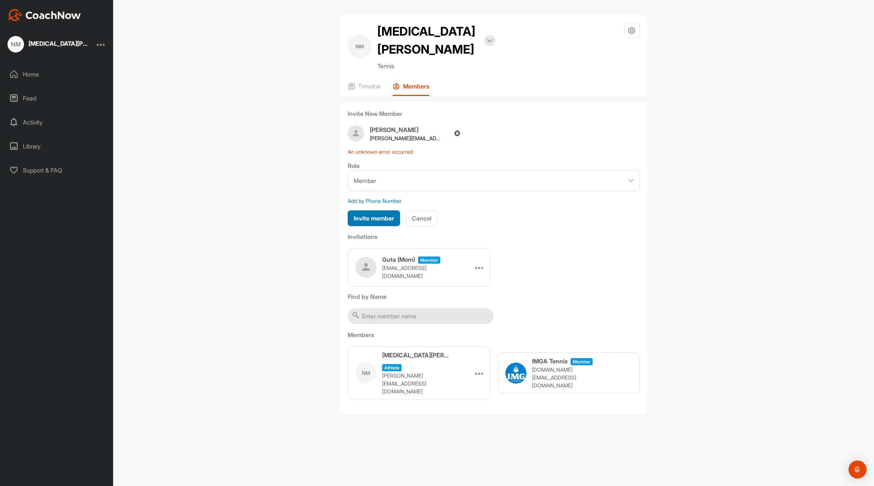
click at [390, 214] on span "Invite member" at bounding box center [374, 217] width 40 height 7
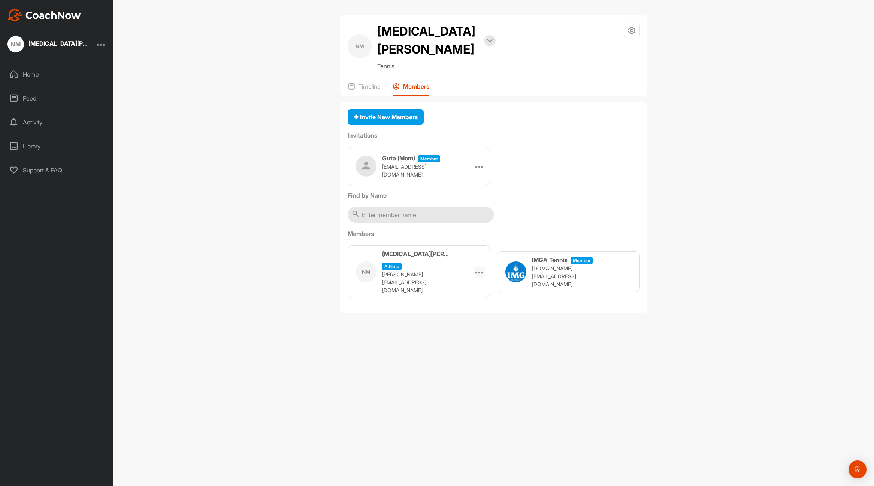
click at [478, 267] on icon at bounding box center [479, 271] width 9 height 9
click at [401, 249] on h3 "Nikita Mour" at bounding box center [415, 253] width 67 height 9
click at [39, 43] on div "Nikita Mour" at bounding box center [58, 43] width 60 height 6
click at [106, 44] on div "NM Nikita Mour" at bounding box center [56, 44] width 113 height 16
click at [103, 45] on div at bounding box center [101, 44] width 9 height 9
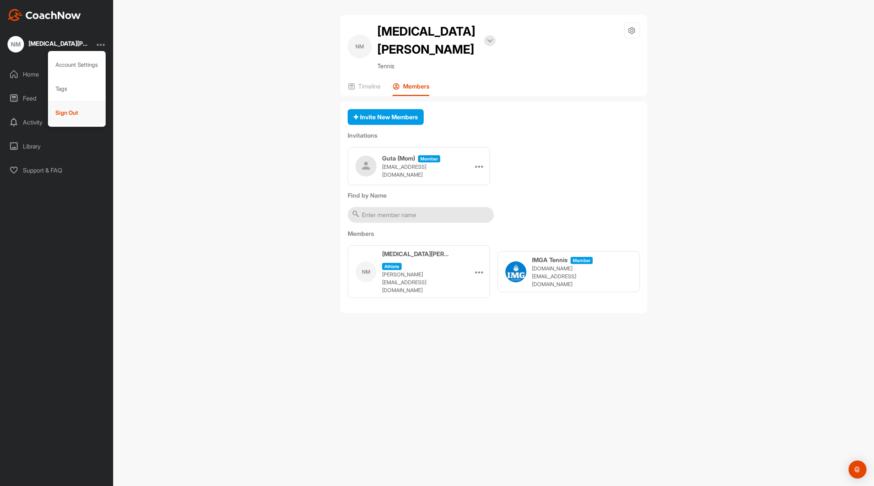
click at [76, 112] on div "Sign Out" at bounding box center [77, 113] width 58 height 24
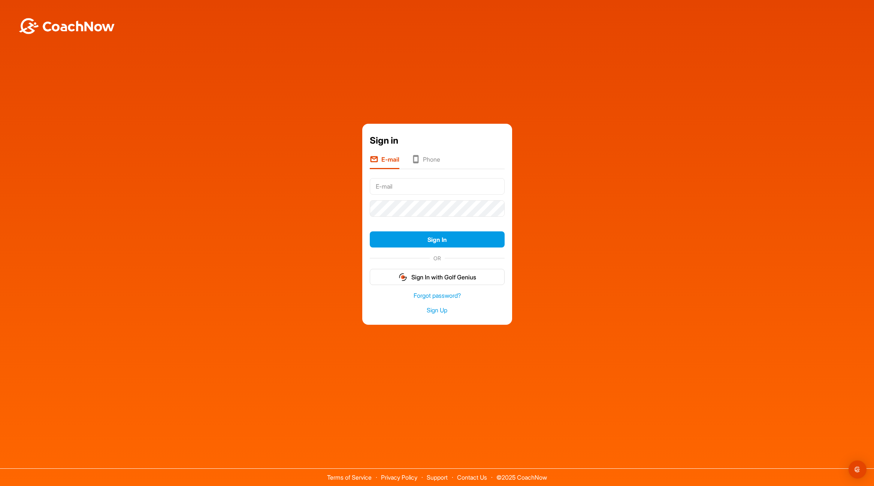
type input "Mour"
click at [401, 188] on input "Mour" at bounding box center [437, 186] width 135 height 16
click at [464, 238] on button "Sign In" at bounding box center [437, 239] width 135 height 16
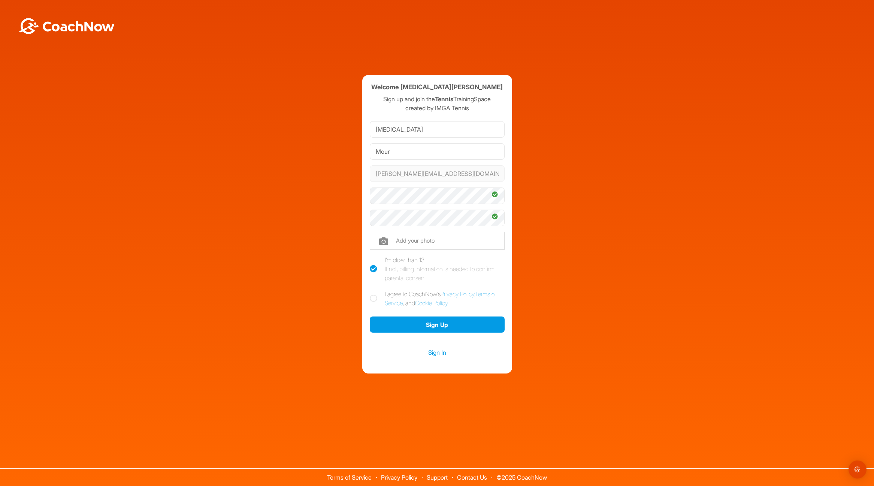
click at [372, 299] on icon at bounding box center [373, 298] width 7 height 7
click at [372, 294] on input "I agree to CoachNow's Privacy Policy , Terms of Service , and Cookie Policy ." at bounding box center [372, 291] width 5 height 5
checkbox input "true"
click at [426, 325] on button "Sign Up" at bounding box center [437, 324] width 135 height 16
click at [435, 326] on button "Sign Up" at bounding box center [437, 324] width 135 height 16
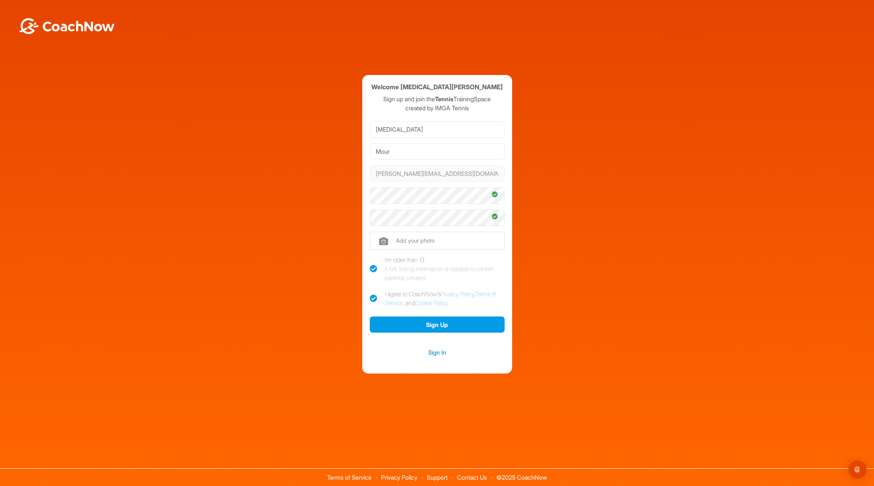
click at [441, 352] on link "Sign In" at bounding box center [437, 352] width 135 height 10
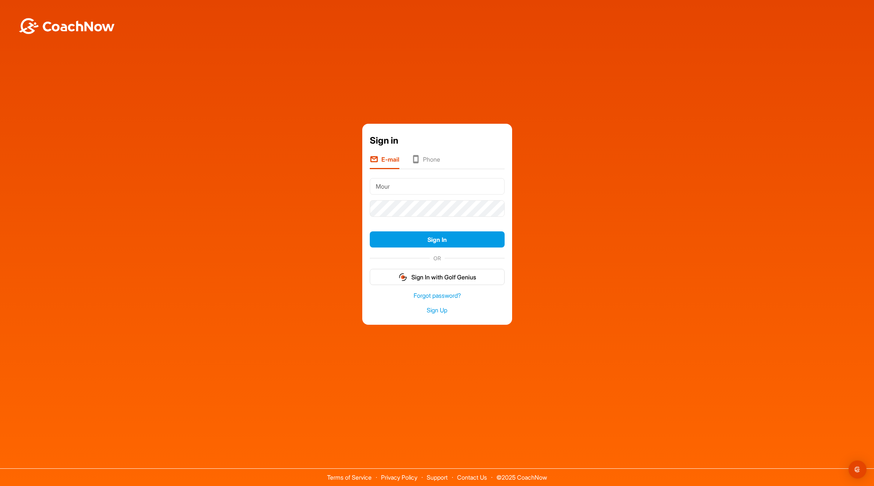
click at [407, 185] on input "Mour" at bounding box center [437, 186] width 135 height 16
drag, startPoint x: 407, startPoint y: 185, endPoint x: 323, endPoint y: 179, distance: 83.4
click at [323, 179] on div "Sign in E-mail Phone Mour Sign In OR Sign In with Golf Genius Forgot password? …" at bounding box center [437, 224] width 867 height 201
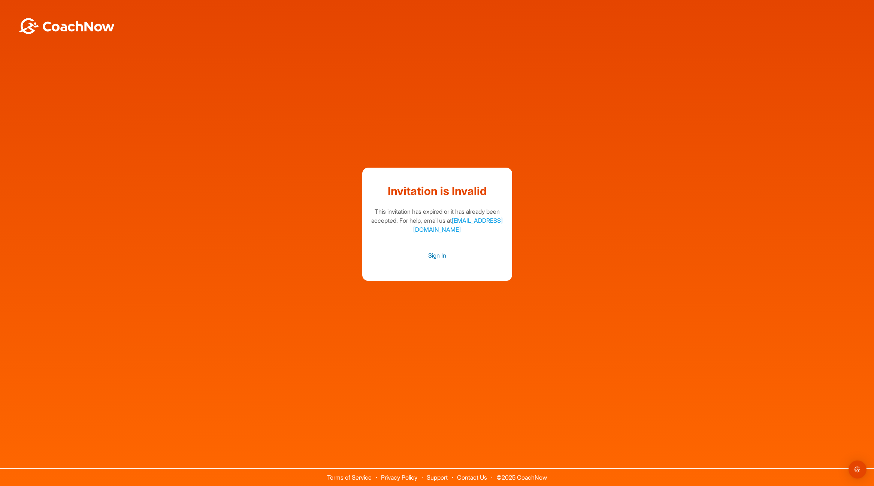
click at [433, 253] on link "Sign In" at bounding box center [437, 255] width 135 height 10
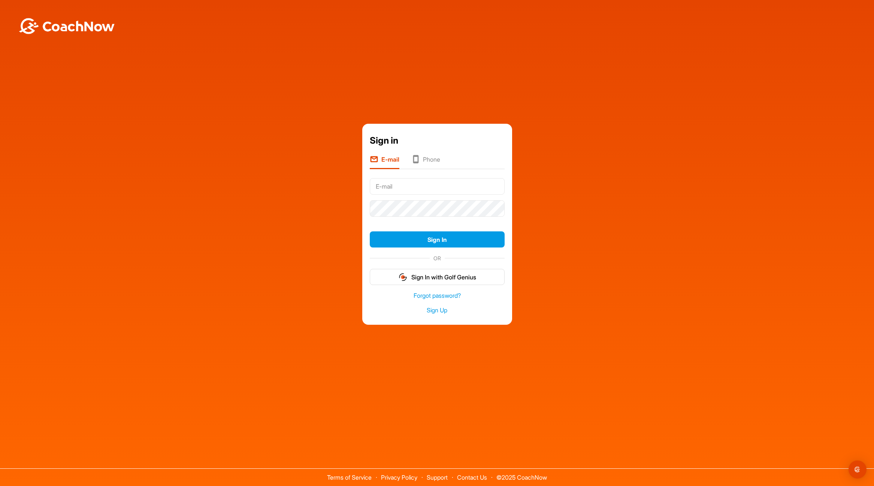
type input "Mour"
click at [552, 223] on div "Sign in E-mail Phone Mour Sign In OR Sign In with Golf Genius Forgot password? …" at bounding box center [437, 224] width 867 height 201
click at [429, 237] on button "Sign In" at bounding box center [437, 239] width 135 height 16
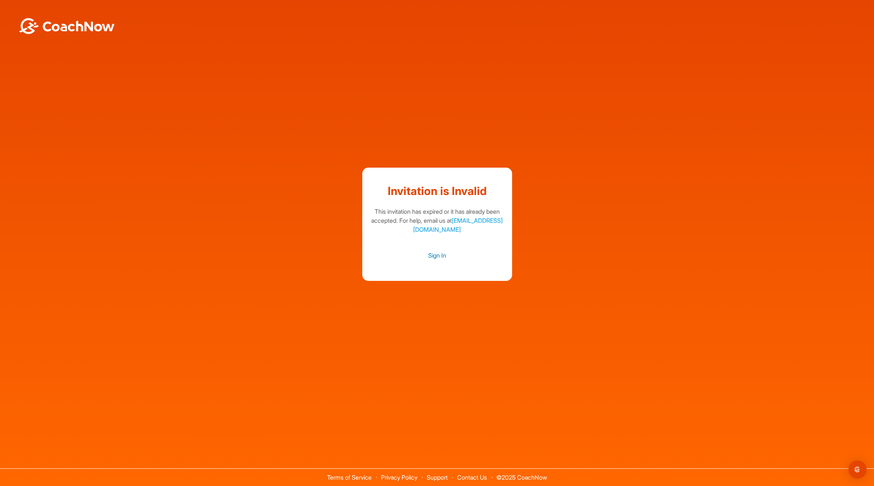
click at [438, 255] on link "Sign In" at bounding box center [437, 255] width 135 height 10
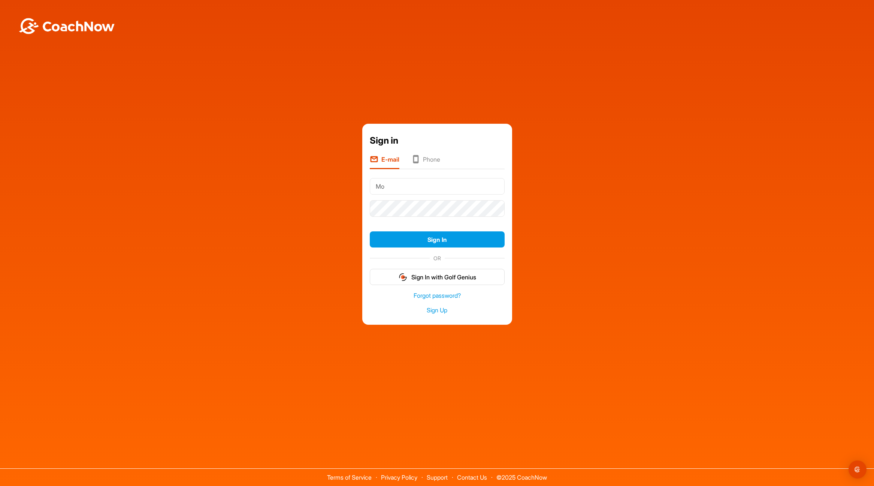
type input "M"
type input "N"
type input "Mour"
click at [370, 231] on button "Sign In" at bounding box center [437, 239] width 135 height 16
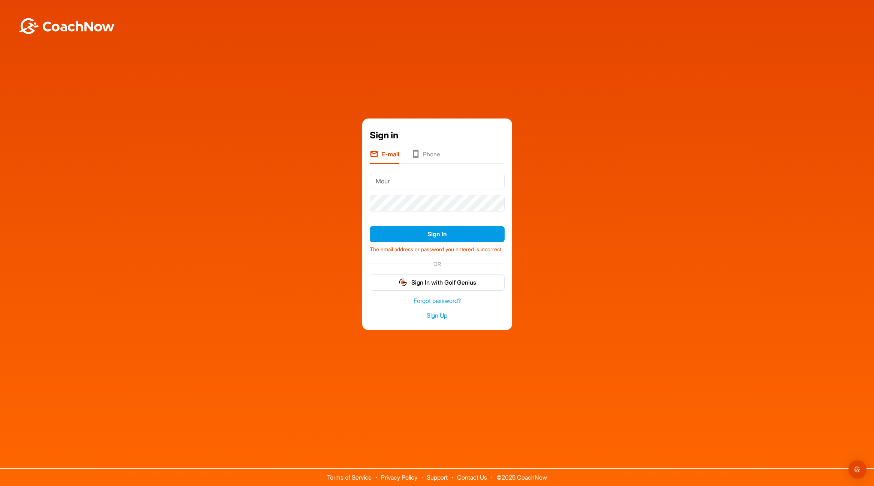
click at [436, 150] on li "Phone" at bounding box center [425, 157] width 29 height 14
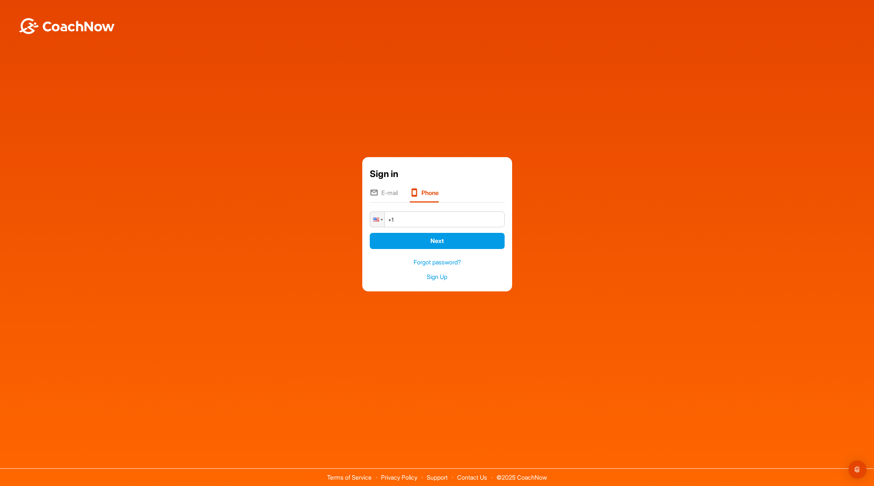
click at [392, 192] on li "E-mail" at bounding box center [384, 195] width 28 height 14
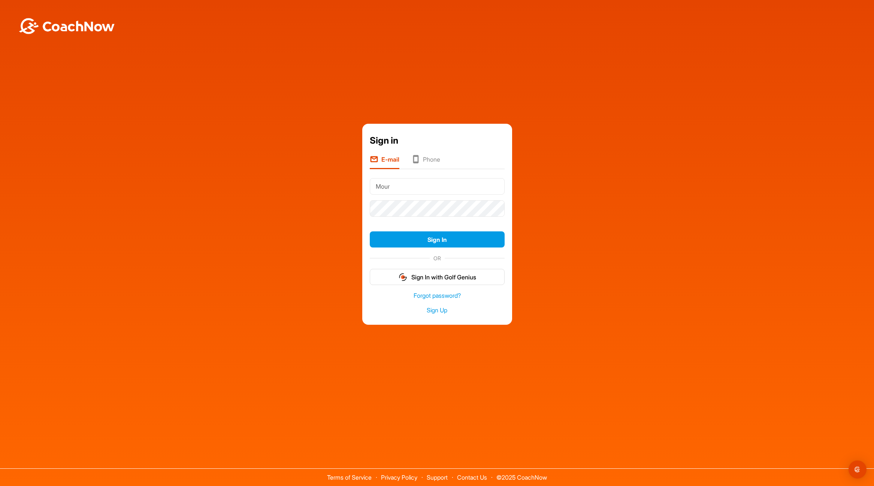
click at [418, 187] on input "Mour" at bounding box center [437, 186] width 135 height 16
drag, startPoint x: 418, startPoint y: 187, endPoint x: 322, endPoint y: 182, distance: 96.1
click at [322, 182] on div "Sign in E-mail Phone Mour Sign In OR Sign In with Golf Genius Forgot password? …" at bounding box center [437, 224] width 867 height 201
type input "[PERSON_NAME][EMAIL_ADDRESS][DOMAIN_NAME]"
click at [301, 201] on div "Sign in E-mail Phone sergei.mouravyov@gmail.com Sign In OR Sign In with Golf Ge…" at bounding box center [437, 224] width 867 height 201
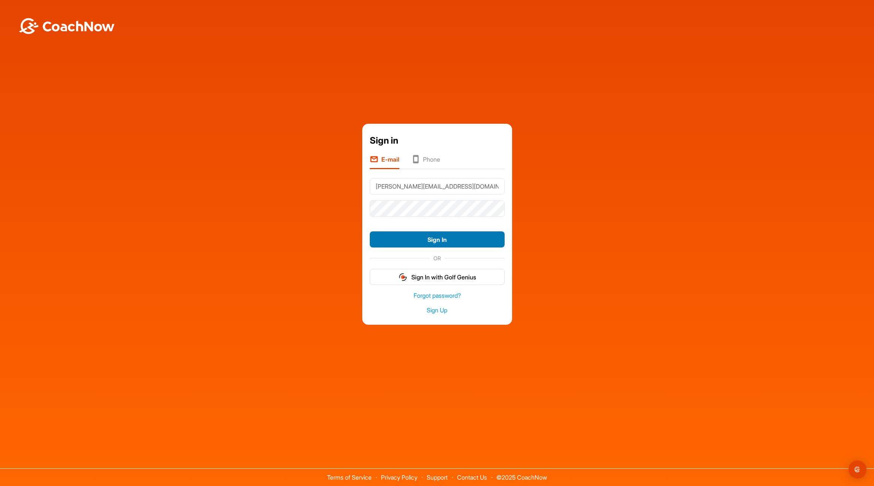
click at [448, 238] on button "Sign In" at bounding box center [437, 239] width 135 height 16
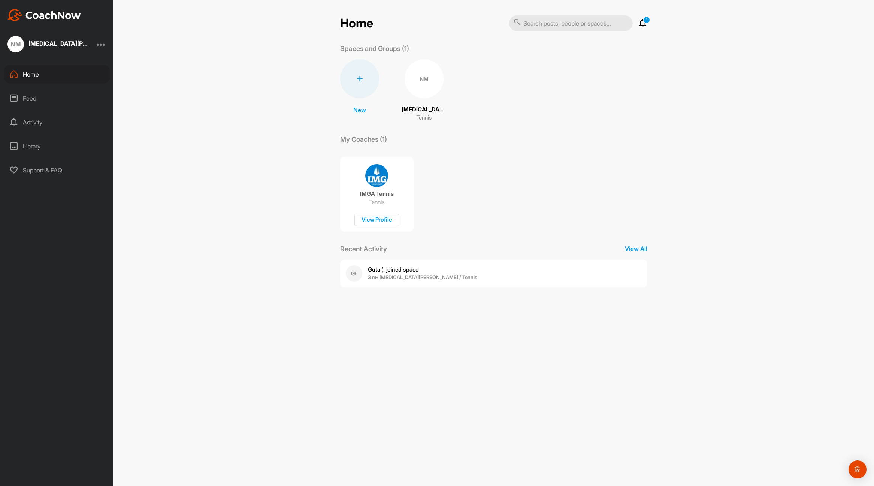
click at [399, 270] on span "Guta (. joined space" at bounding box center [393, 269] width 51 height 7
click at [359, 78] on icon at bounding box center [360, 79] width 6 height 6
click at [258, 76] on div "Home 1 Notifications Invitations [DATE] G( Guta (. joined space 4 m • [MEDICAL_…" at bounding box center [493, 243] width 761 height 486
click at [360, 140] on p "My Coaches (1)" at bounding box center [363, 139] width 47 height 10
click at [102, 46] on div at bounding box center [101, 44] width 9 height 9
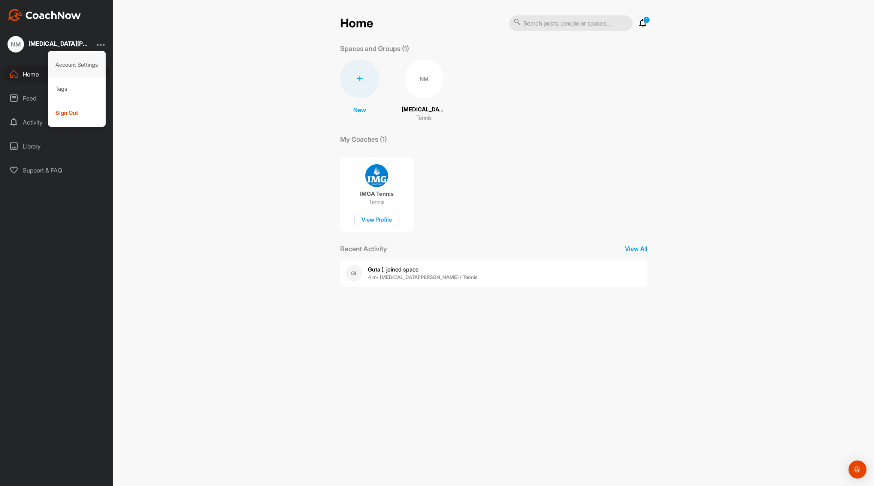
click at [94, 61] on div "Account Settings" at bounding box center [77, 65] width 58 height 24
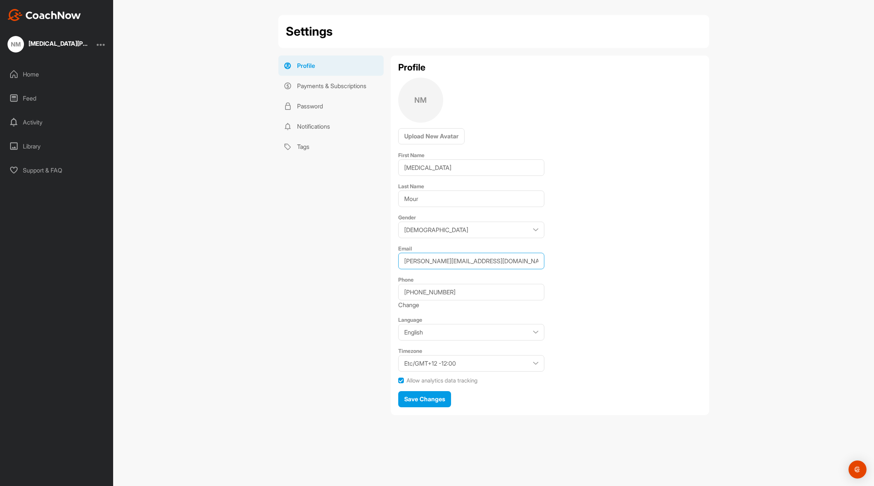
click at [496, 261] on input "[PERSON_NAME][EMAIL_ADDRESS][DOMAIN_NAME]" at bounding box center [471, 261] width 146 height 16
click at [519, 261] on input "[PERSON_NAME][EMAIL_ADDRESS][DOMAIN_NAME]" at bounding box center [471, 261] width 146 height 16
drag, startPoint x: 522, startPoint y: 261, endPoint x: 281, endPoint y: 247, distance: 242.1
click at [281, 247] on div "Profile Payments & Subscriptions Password Notifications Tags Profile NM Upload …" at bounding box center [493, 237] width 431 height 365
click at [507, 259] on input "[PERSON_NAME][EMAIL_ADDRESS][DOMAIN_NAME]" at bounding box center [471, 261] width 146 height 16
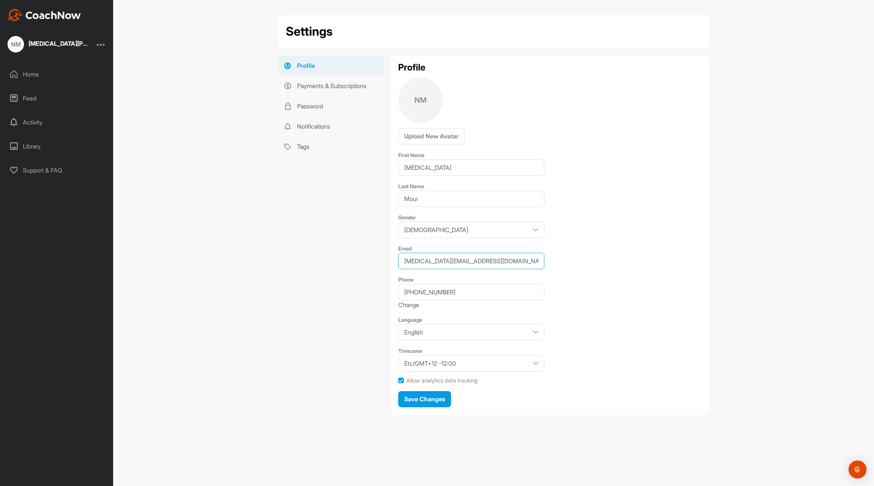
type input "nikita.lajolla@gmail.com"
click at [465, 291] on input "+18583363221" at bounding box center [471, 292] width 146 height 16
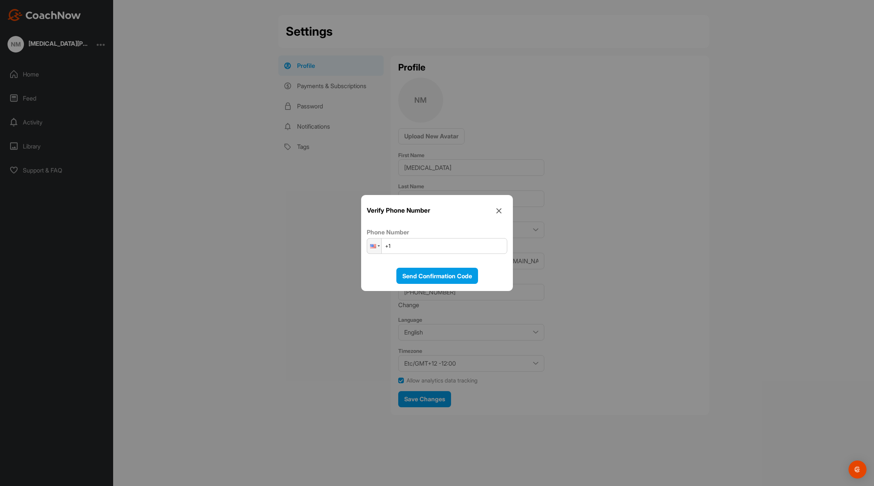
click at [500, 208] on icon at bounding box center [499, 210] width 17 height 17
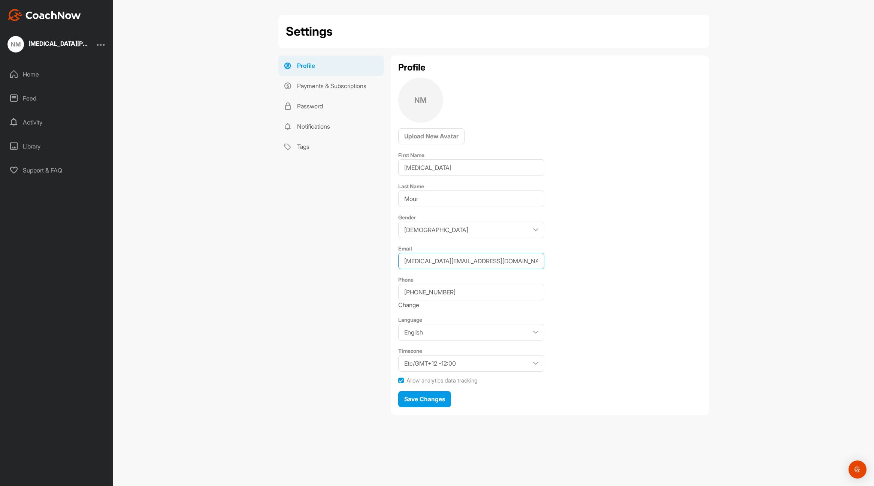
click at [493, 261] on input "nikita.lajolla@gmail.com" at bounding box center [471, 261] width 146 height 16
click at [435, 399] on span "Save Changes" at bounding box center [424, 398] width 41 height 7
click at [422, 398] on span "Save Changes" at bounding box center [424, 398] width 41 height 7
click at [313, 34] on h2 "Settings" at bounding box center [309, 31] width 47 height 18
click at [36, 75] on div "Home" at bounding box center [57, 74] width 106 height 19
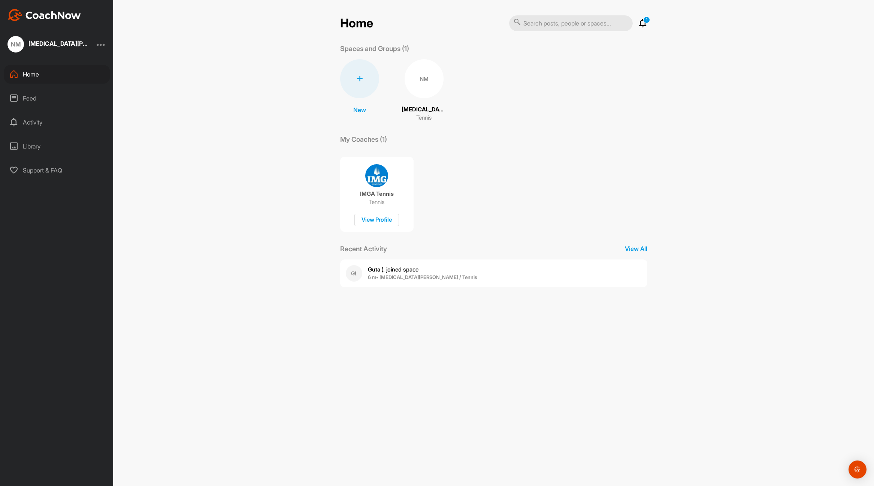
click at [360, 78] on icon at bounding box center [360, 79] width 6 height 6
click at [582, 163] on div "IMGA Tennis Tennis View Profile" at bounding box center [493, 191] width 307 height 82
click at [14, 42] on div "NM" at bounding box center [15, 44] width 16 height 16
click at [522, 168] on div "IMGA Tennis Tennis View Profile" at bounding box center [493, 191] width 307 height 82
click at [478, 272] on div "G( Guta (. joined space 6 m • Nikita M. / Tennis" at bounding box center [493, 273] width 307 height 28
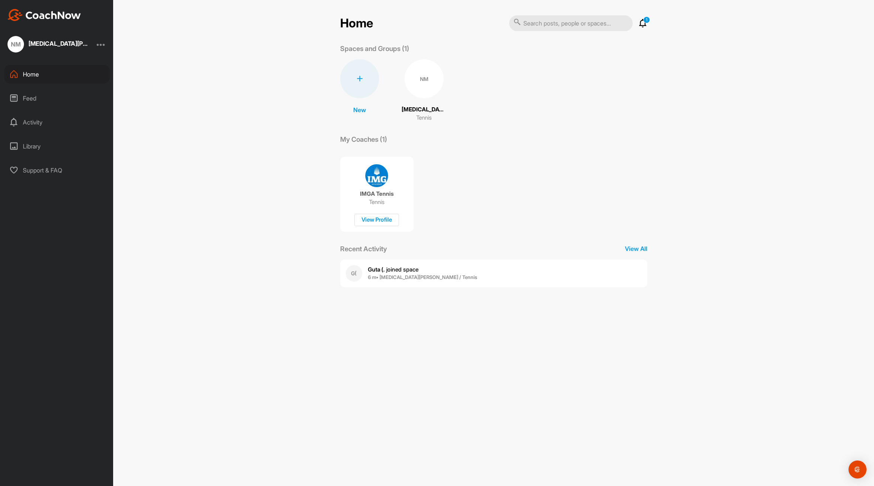
click at [357, 272] on div "G(" at bounding box center [354, 273] width 16 height 16
click at [65, 12] on img at bounding box center [43, 15] width 73 height 12
click at [630, 250] on p "View All" at bounding box center [636, 248] width 22 height 9
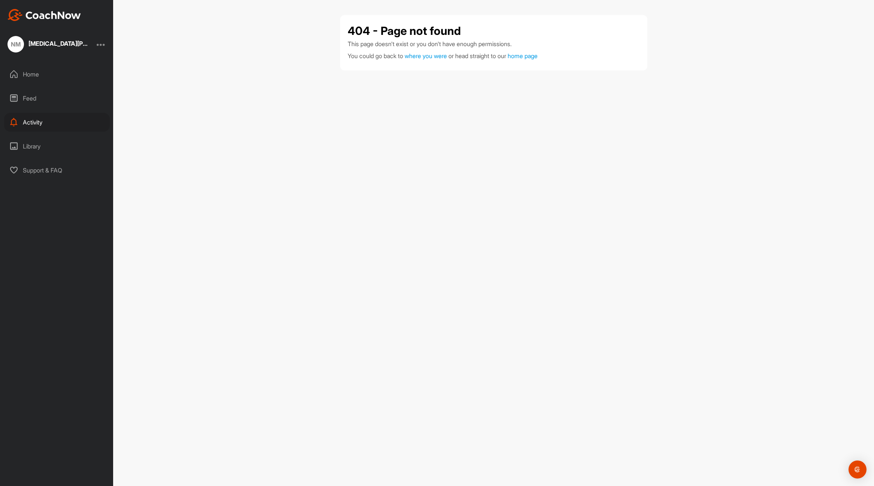
click at [36, 76] on div "Home" at bounding box center [57, 74] width 106 height 19
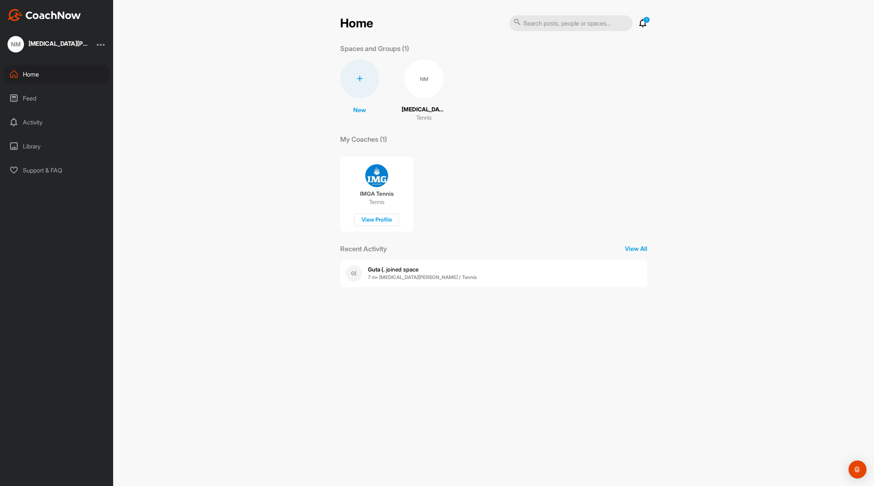
click at [32, 146] on div "Library" at bounding box center [57, 146] width 106 height 19
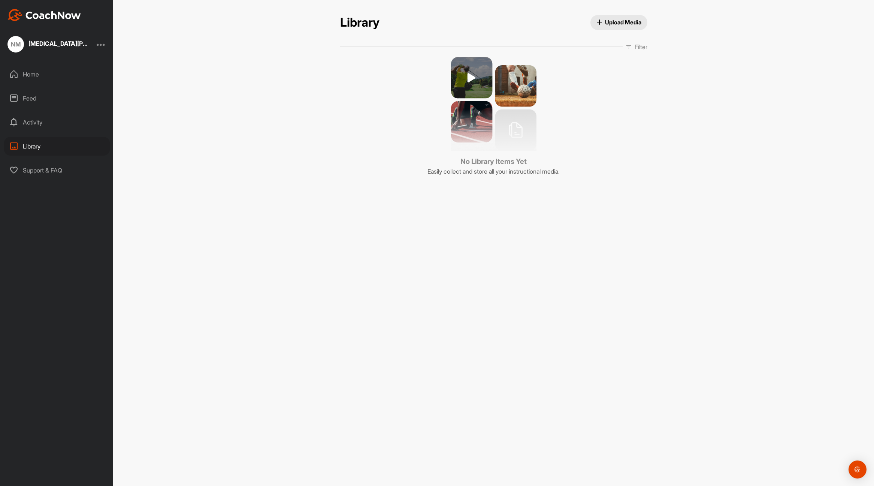
click at [25, 98] on div "Feed" at bounding box center [57, 98] width 106 height 19
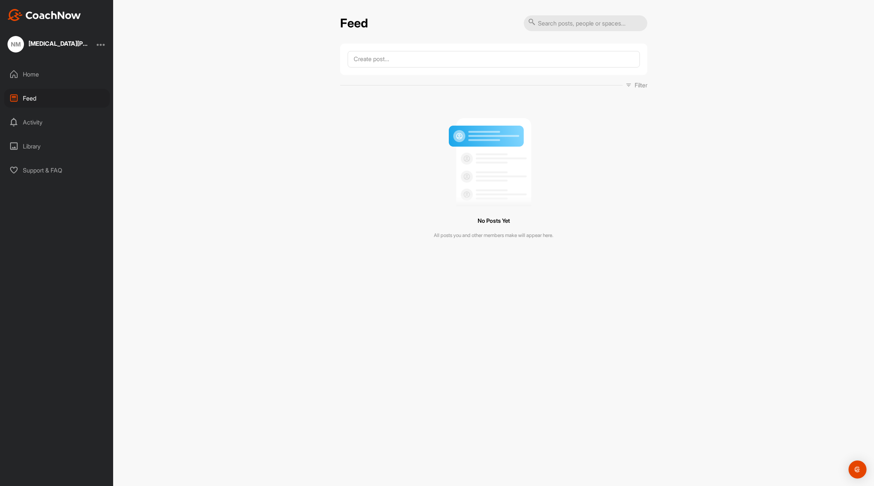
click at [32, 70] on div "Home" at bounding box center [57, 74] width 106 height 19
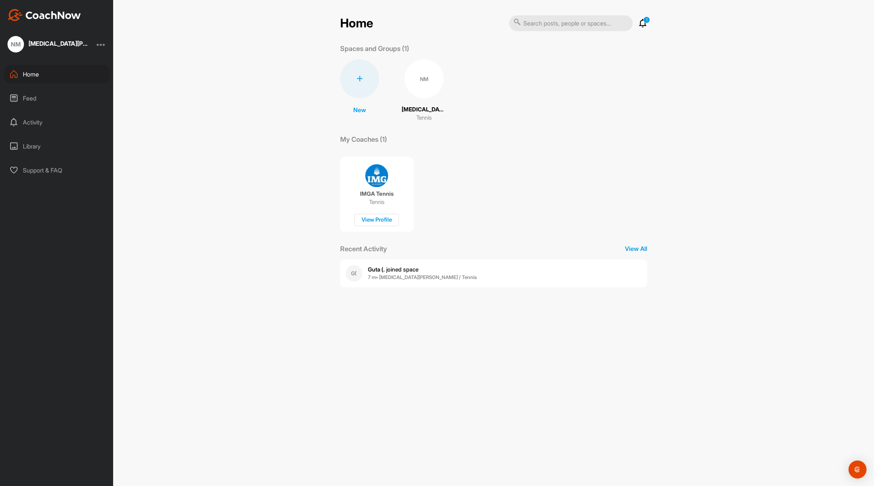
click at [51, 16] on img at bounding box center [43, 15] width 73 height 12
click at [358, 74] on div at bounding box center [359, 78] width 39 height 39
click at [544, 172] on div "IMGA Tennis Tennis View Profile" at bounding box center [493, 191] width 307 height 82
click at [266, 98] on div "Home 1 Notifications Invitations Today G( Guta (. joined space 7 m • Nikita M. …" at bounding box center [493, 243] width 761 height 486
click at [643, 22] on icon at bounding box center [643, 23] width 9 height 9
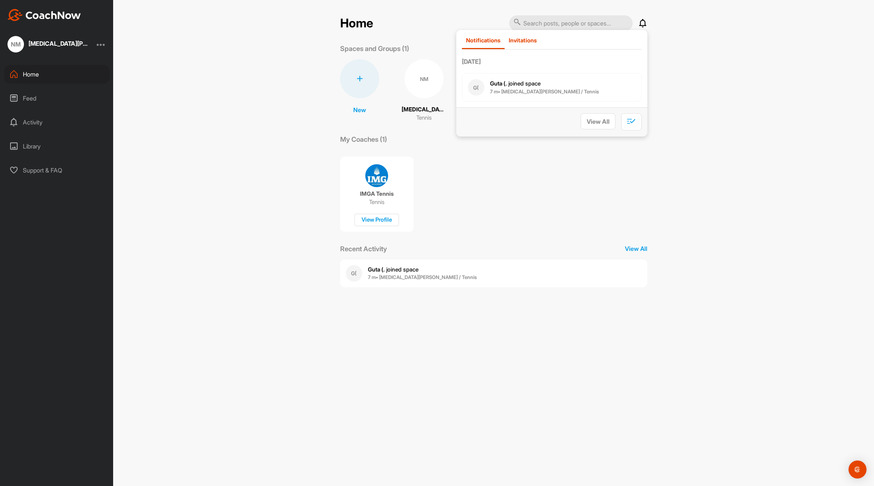
click at [523, 43] on p "Invitations" at bounding box center [523, 40] width 28 height 7
click at [483, 39] on p "Notifications" at bounding box center [483, 40] width 34 height 7
click at [728, 106] on div "Home Notifications Invitations Today G( Guta (. joined space 7 m • Nikita M. / …" at bounding box center [493, 243] width 761 height 486
click at [39, 124] on div "Activity" at bounding box center [57, 122] width 106 height 19
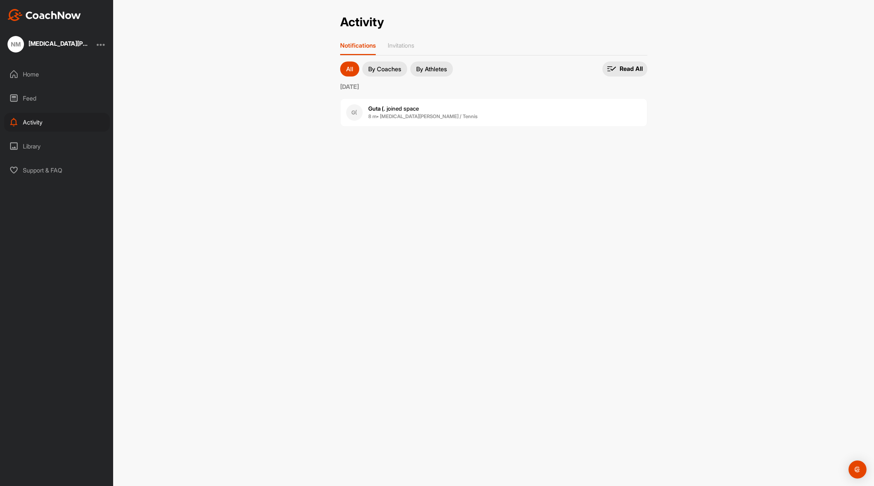
click at [103, 45] on div at bounding box center [101, 44] width 9 height 9
click at [91, 63] on div "Account Settings" at bounding box center [77, 65] width 58 height 24
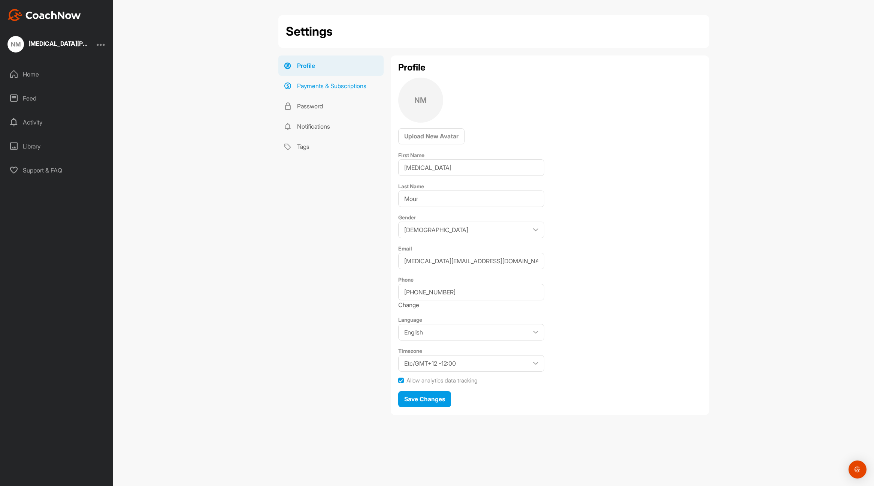
click at [341, 84] on link "Payments & Subscriptions" at bounding box center [330, 86] width 105 height 20
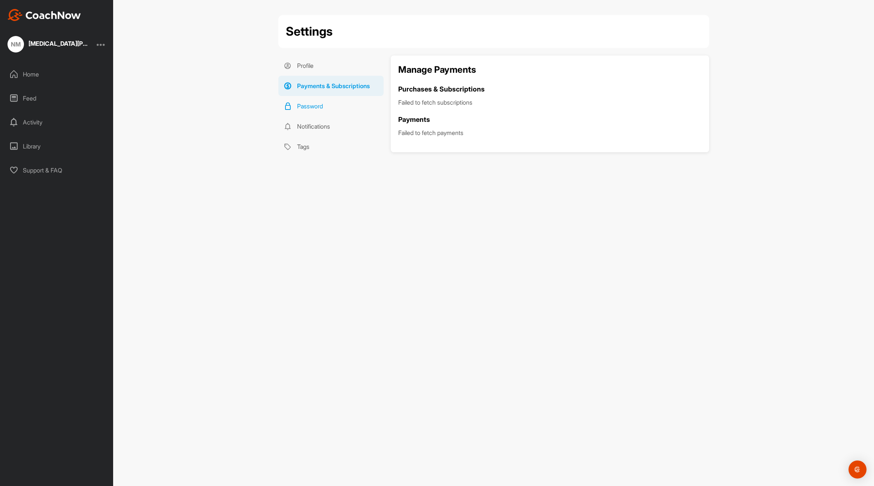
click at [315, 106] on link "Password" at bounding box center [330, 106] width 105 height 20
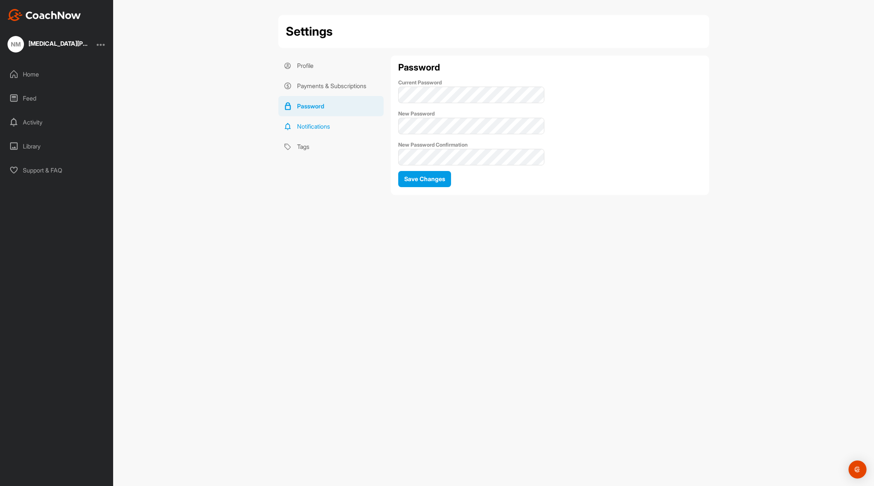
click at [322, 120] on link "Notifications" at bounding box center [330, 126] width 105 height 20
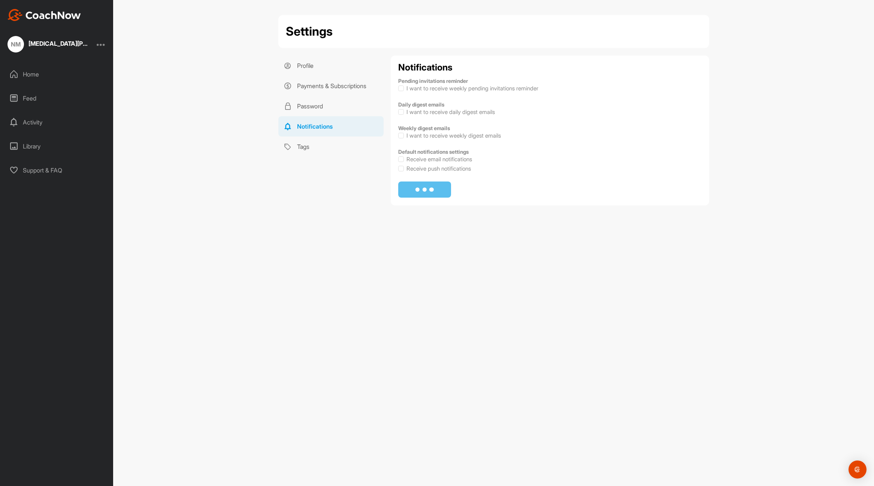
checkbox input "true"
click at [308, 147] on link "Tags" at bounding box center [330, 146] width 105 height 20
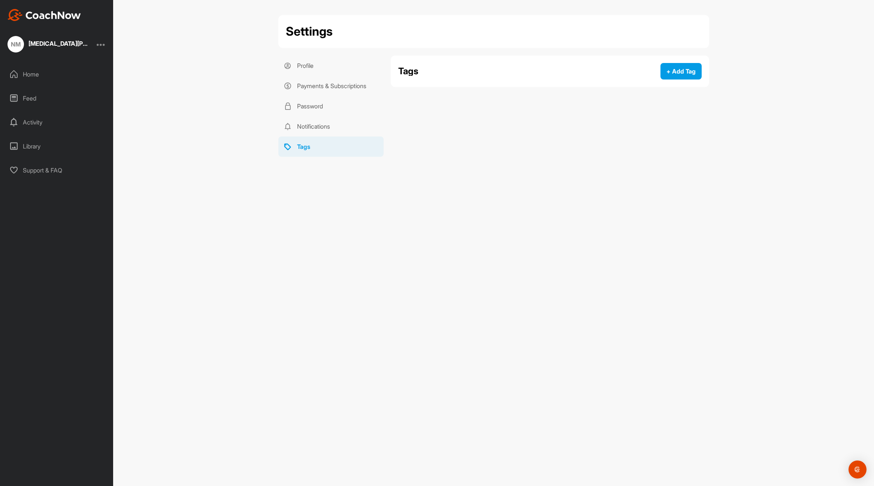
click at [43, 44] on div "Nikita Mour" at bounding box center [58, 43] width 60 height 6
click at [102, 43] on div at bounding box center [101, 44] width 9 height 9
click at [80, 64] on div "Account Settings" at bounding box center [77, 65] width 58 height 24
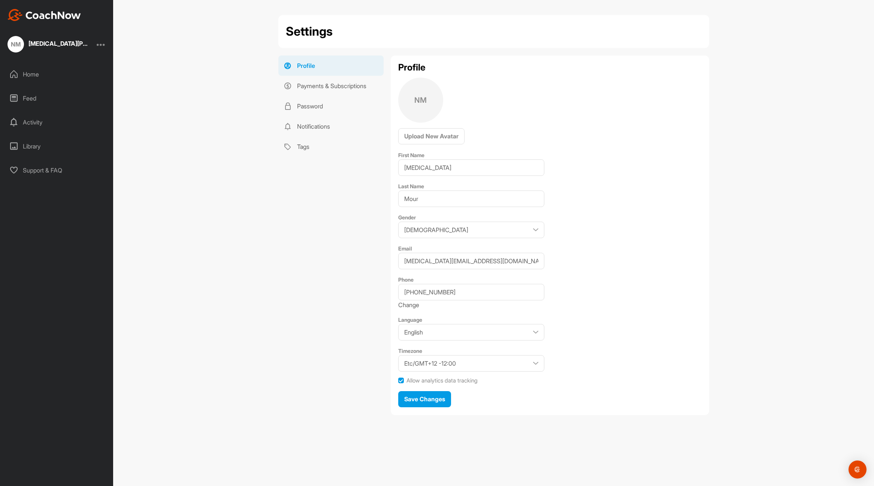
click at [212, 47] on div "Settings Profile Payments & Subscriptions Password Notifications Tags Profile P…" at bounding box center [493, 243] width 761 height 486
click at [57, 15] on img at bounding box center [43, 15] width 73 height 12
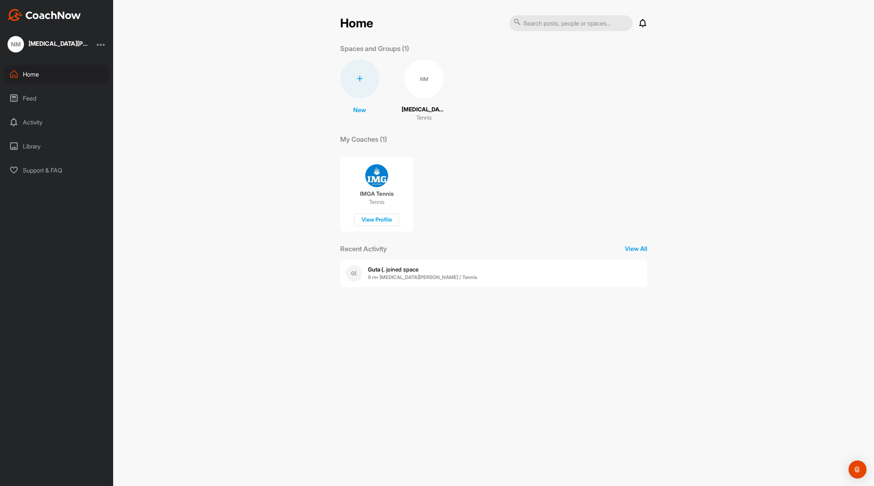
click at [372, 51] on p "Spaces and Groups (1)" at bounding box center [374, 48] width 69 height 10
click at [429, 117] on p "Tennis" at bounding box center [423, 118] width 15 height 9
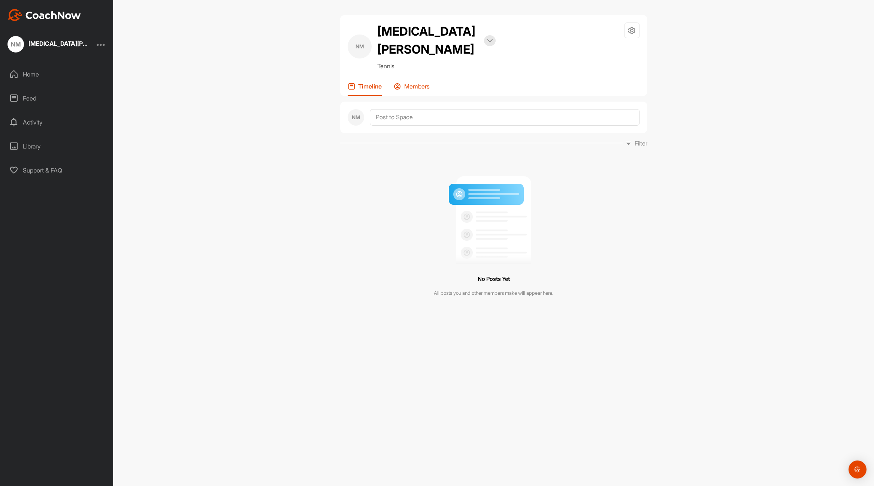
click at [417, 82] on p "Members" at bounding box center [416, 85] width 25 height 7
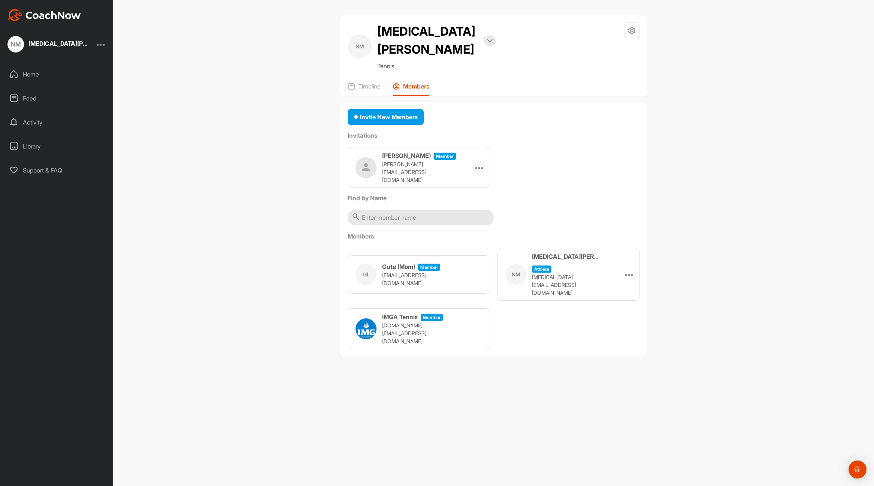
click at [479, 163] on icon at bounding box center [479, 167] width 9 height 9
click at [465, 177] on li "Edit" at bounding box center [465, 189] width 40 height 24
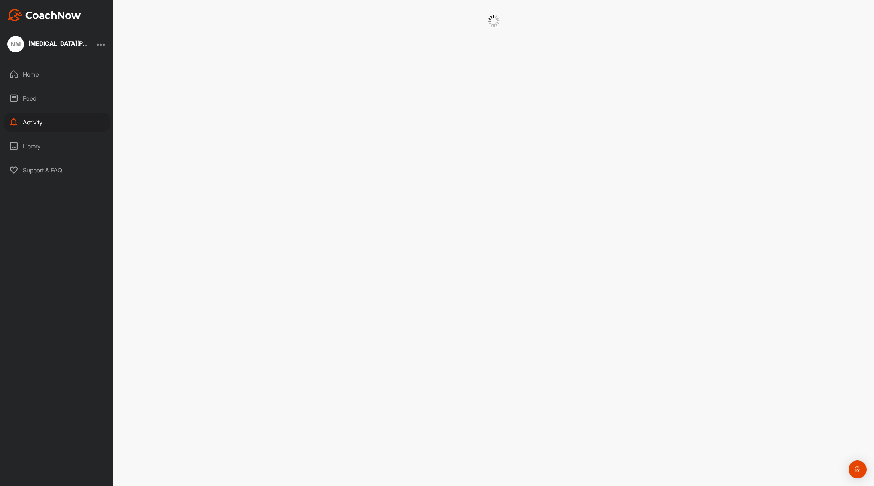
select select "contributor"
click at [428, 146] on span "Cancel" at bounding box center [421, 146] width 20 height 7
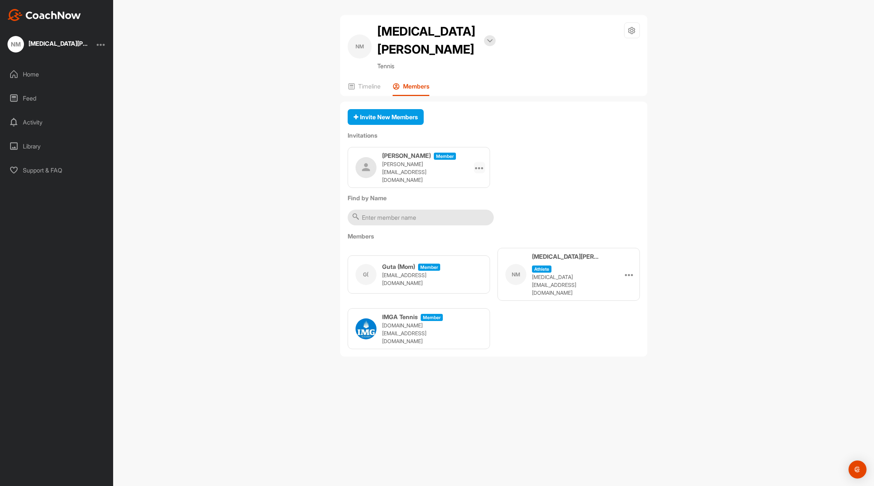
click at [480, 163] on icon at bounding box center [479, 167] width 9 height 9
click at [465, 224] on li "Delete" at bounding box center [465, 236] width 40 height 24
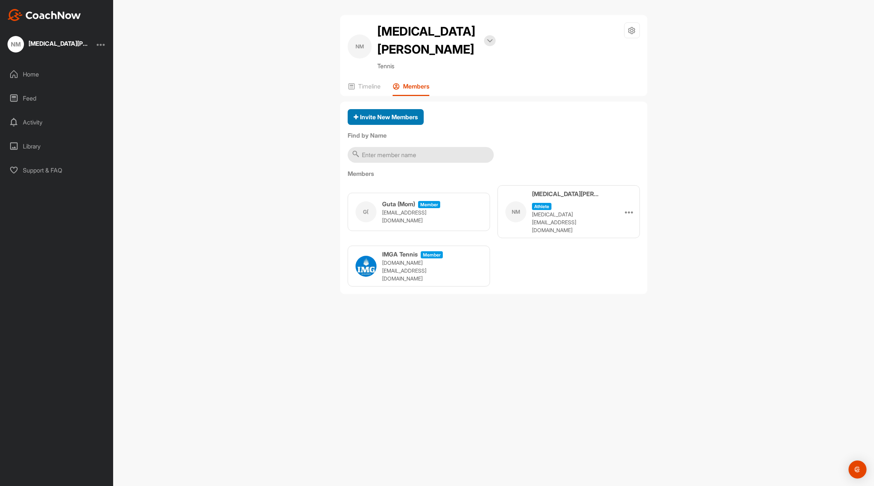
click at [405, 113] on span "Invite New Members" at bounding box center [386, 116] width 64 height 7
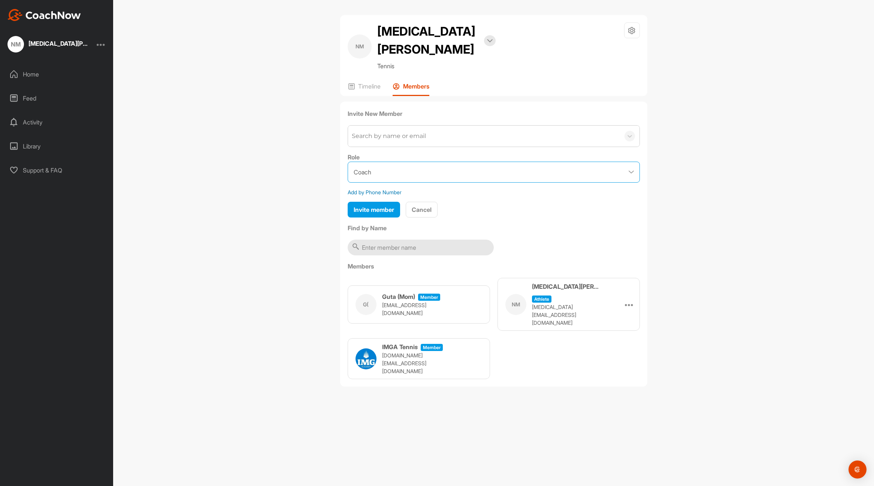
click at [432, 162] on select "Coach Member" at bounding box center [494, 172] width 292 height 21
select select "contributor"
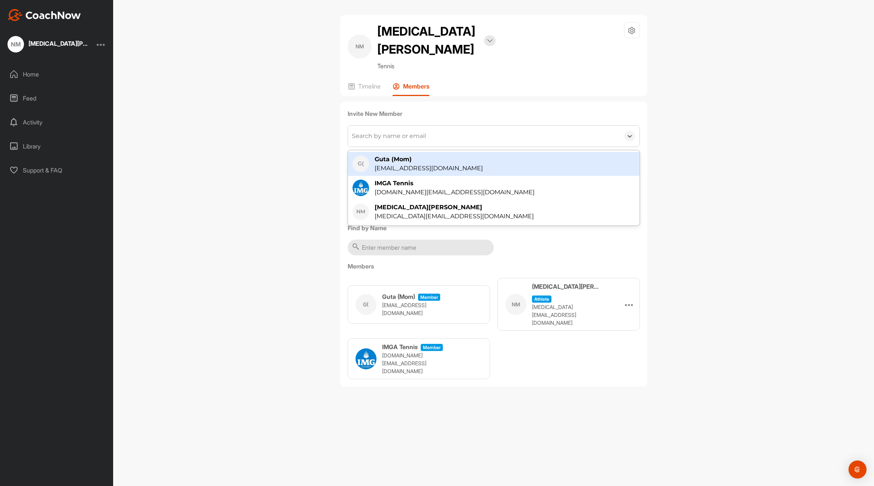
click at [428, 126] on div "Search by name or email" at bounding box center [484, 136] width 272 height 21
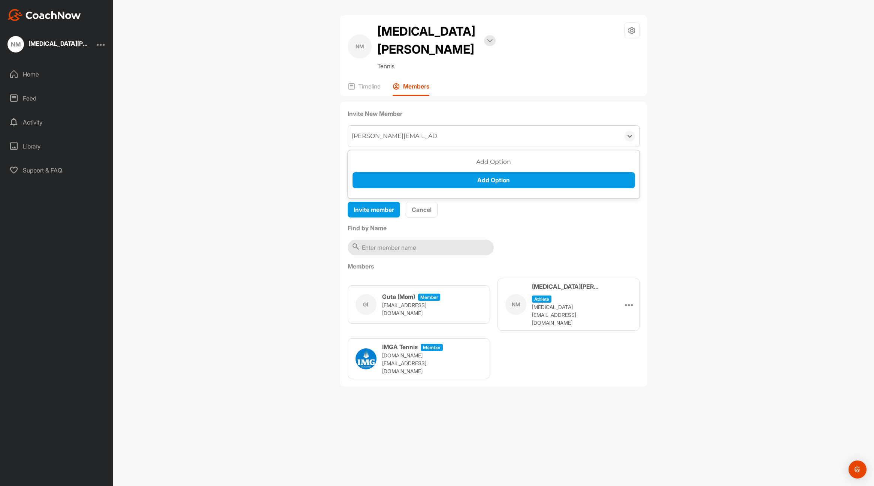
type input "[PERSON_NAME][EMAIL_ADDRESS][DOMAIN_NAME]"
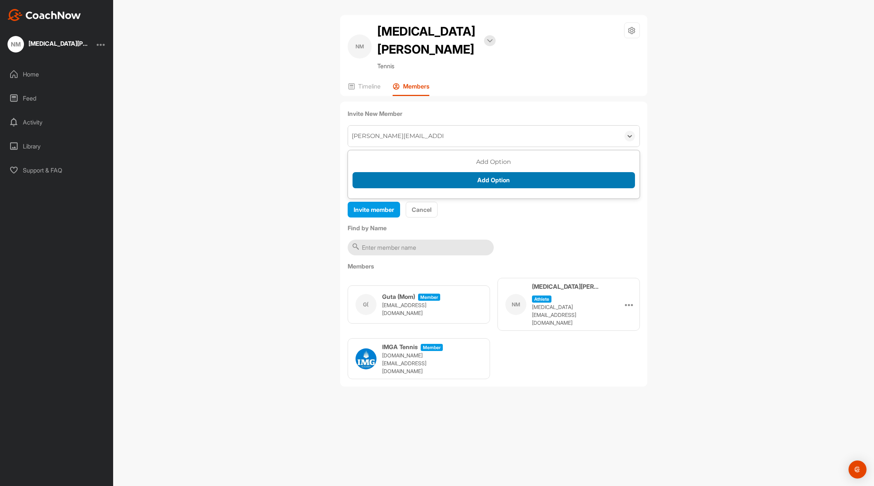
click at [468, 172] on button "Add Option" at bounding box center [494, 180] width 283 height 16
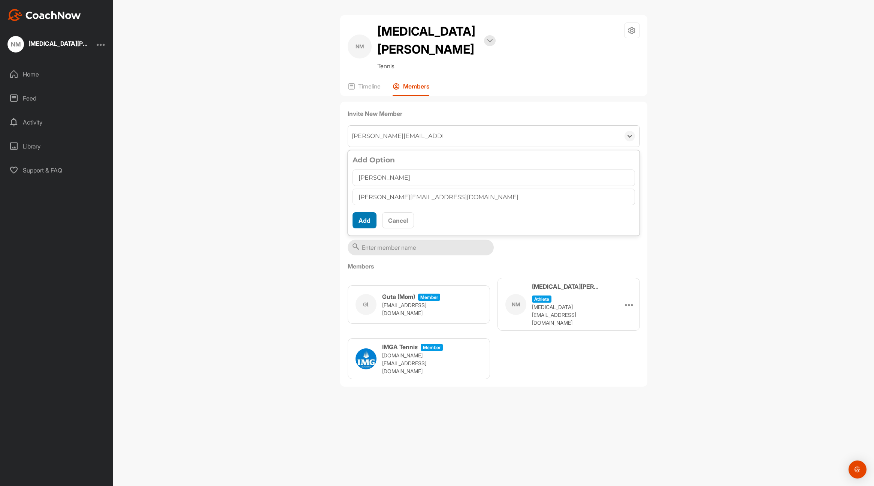
type input "[PERSON_NAME]"
click at [366, 212] on button "Add" at bounding box center [365, 220] width 24 height 16
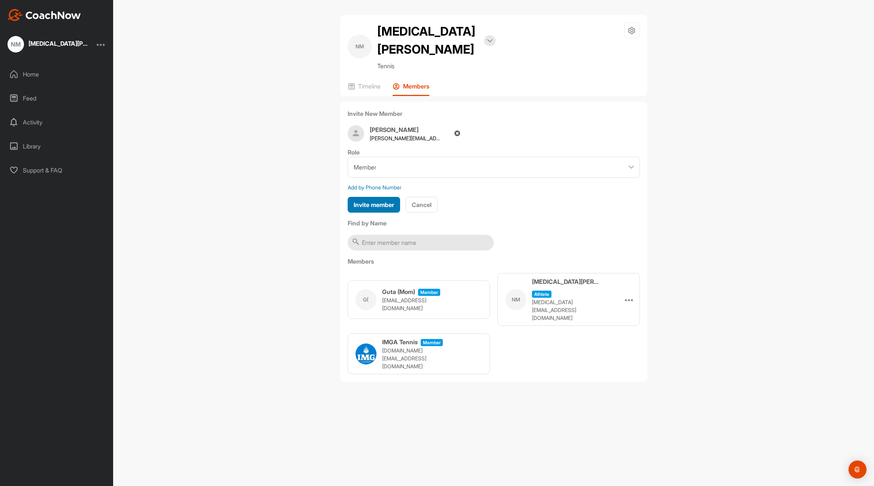
click at [371, 201] on span "Invite member" at bounding box center [374, 204] width 40 height 7
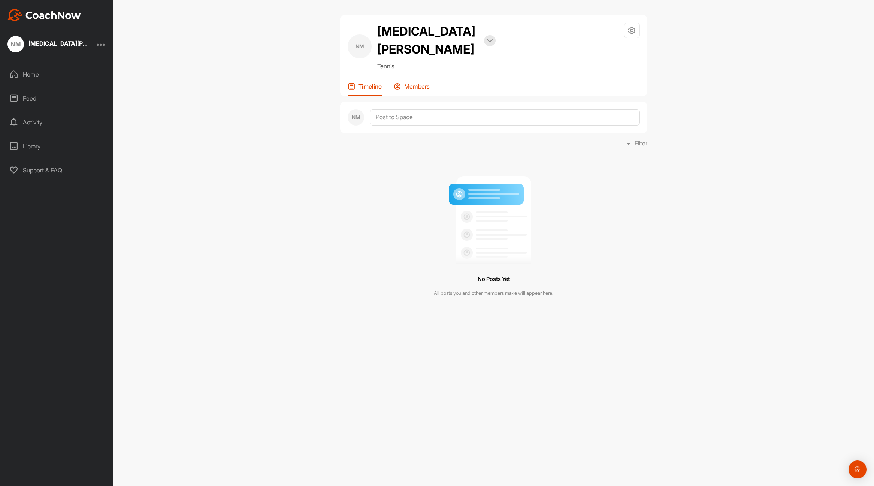
click at [422, 82] on p "Members" at bounding box center [416, 85] width 25 height 7
click at [633, 30] on icon at bounding box center [632, 30] width 9 height 9
click at [675, 291] on div "NM [MEDICAL_DATA][PERSON_NAME] Bookings Tennis Space Settings Your Notification…" at bounding box center [493, 243] width 761 height 486
click at [101, 45] on div at bounding box center [101, 44] width 9 height 9
click at [75, 114] on div "Sign Out" at bounding box center [77, 113] width 58 height 24
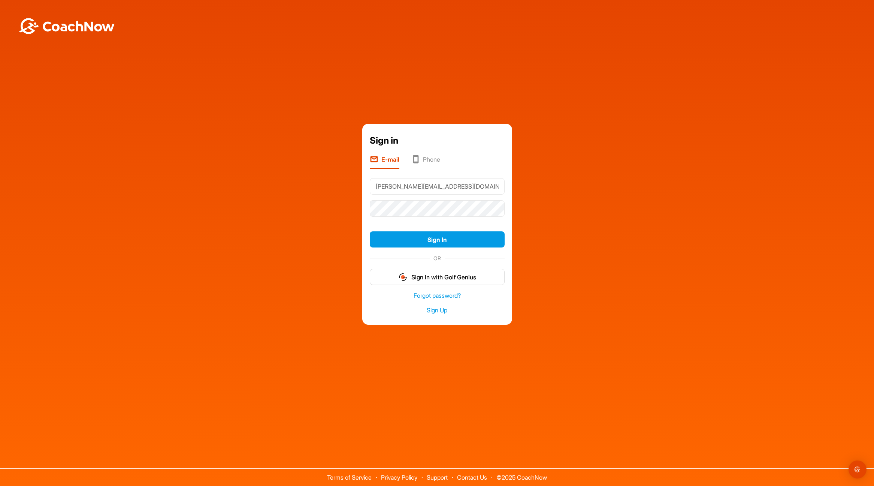
drag, startPoint x: 479, startPoint y: 186, endPoint x: 308, endPoint y: 179, distance: 170.3
click at [308, 179] on div "Sign in E-mail Phone [PERSON_NAME][EMAIL_ADDRESS][DOMAIN_NAME] Sign In OR Sign …" at bounding box center [437, 224] width 867 height 201
type input "[MEDICAL_DATA][EMAIL_ADDRESS][DOMAIN_NAME]"
click at [370, 231] on button "Sign In" at bounding box center [437, 239] width 135 height 16
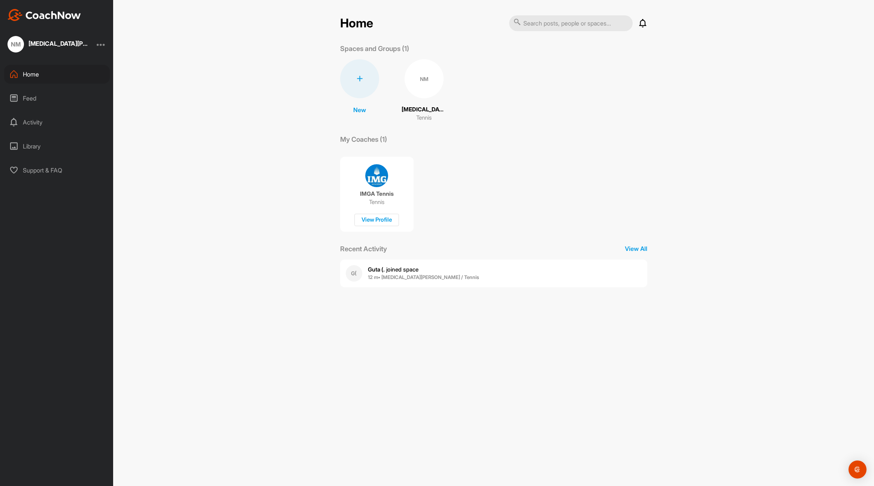
click at [425, 81] on div "NM" at bounding box center [424, 78] width 39 height 39
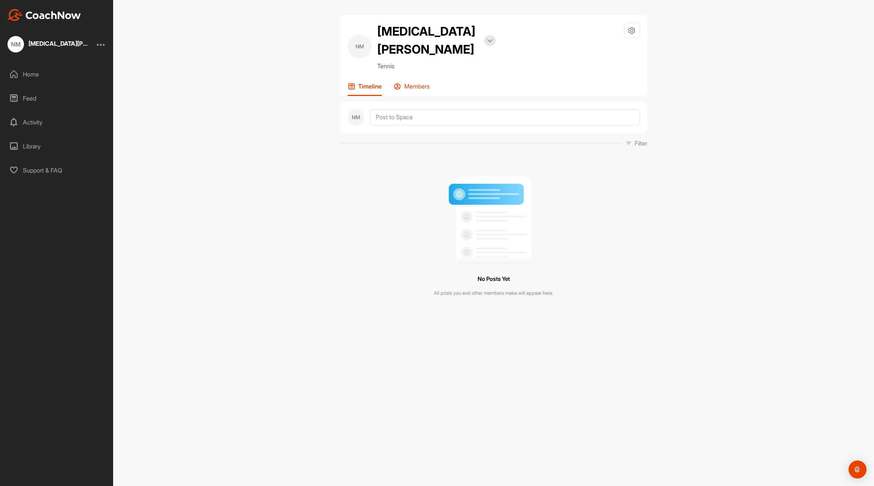
click at [423, 82] on p "Members" at bounding box center [416, 85] width 25 height 7
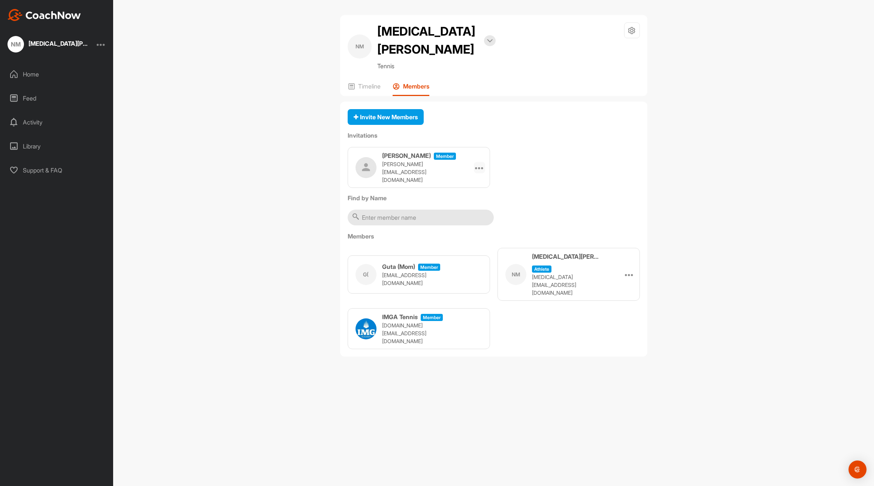
click at [480, 163] on icon at bounding box center [479, 167] width 9 height 9
click at [467, 200] on li "Re-send" at bounding box center [465, 212] width 40 height 24
click at [100, 44] on div at bounding box center [101, 44] width 9 height 9
click at [69, 111] on div "Sign Out" at bounding box center [77, 113] width 58 height 24
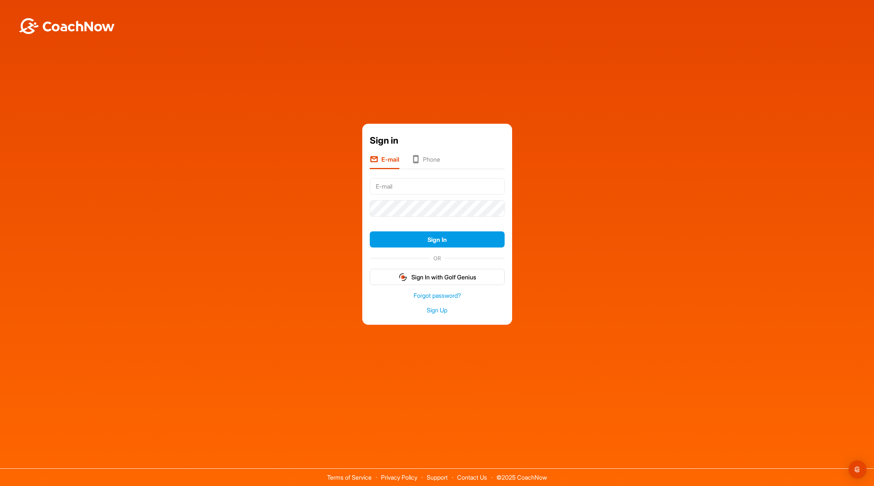
type input "nikita.lajolla@gmail.com"
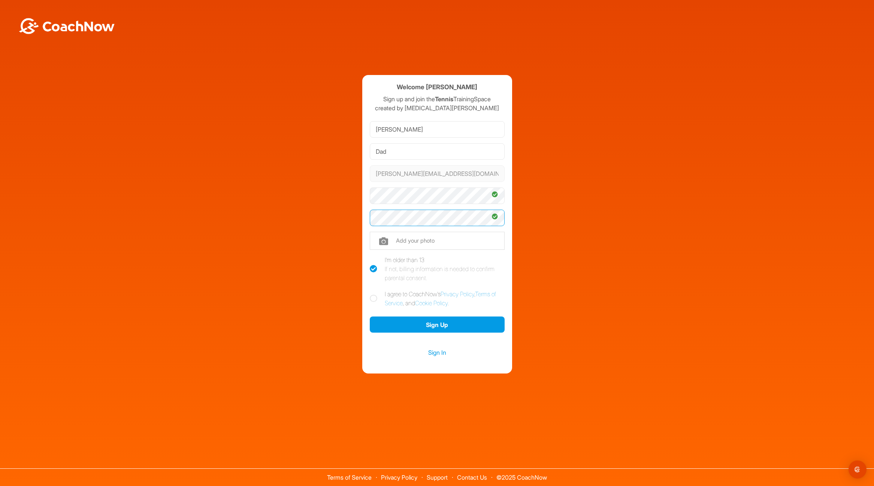
click at [370, 316] on button "Sign Up" at bounding box center [437, 324] width 135 height 16
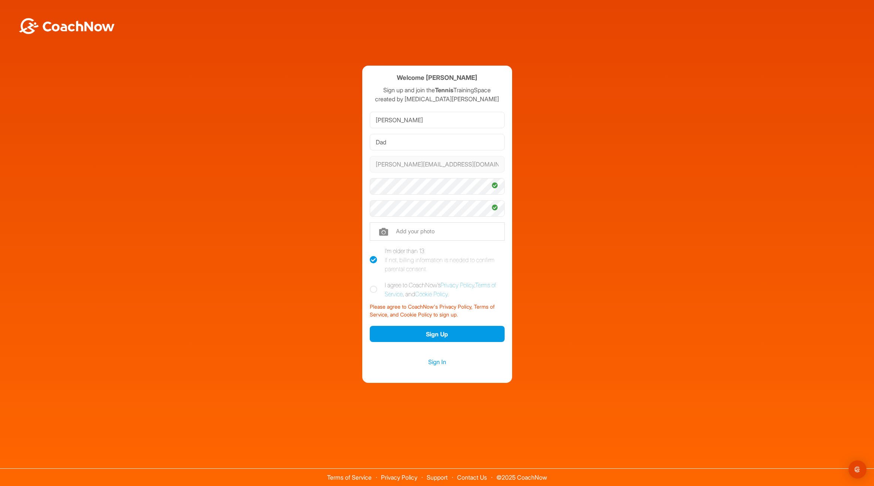
click at [376, 290] on icon at bounding box center [373, 289] width 7 height 7
click at [375, 285] on input "I agree to CoachNow's Privacy Policy , Terms of Service , and Cookie Policy ." at bounding box center [372, 282] width 5 height 5
checkbox input "true"
click at [446, 330] on button "Sign Up" at bounding box center [437, 334] width 135 height 16
